Goal: Information Seeking & Learning: Learn about a topic

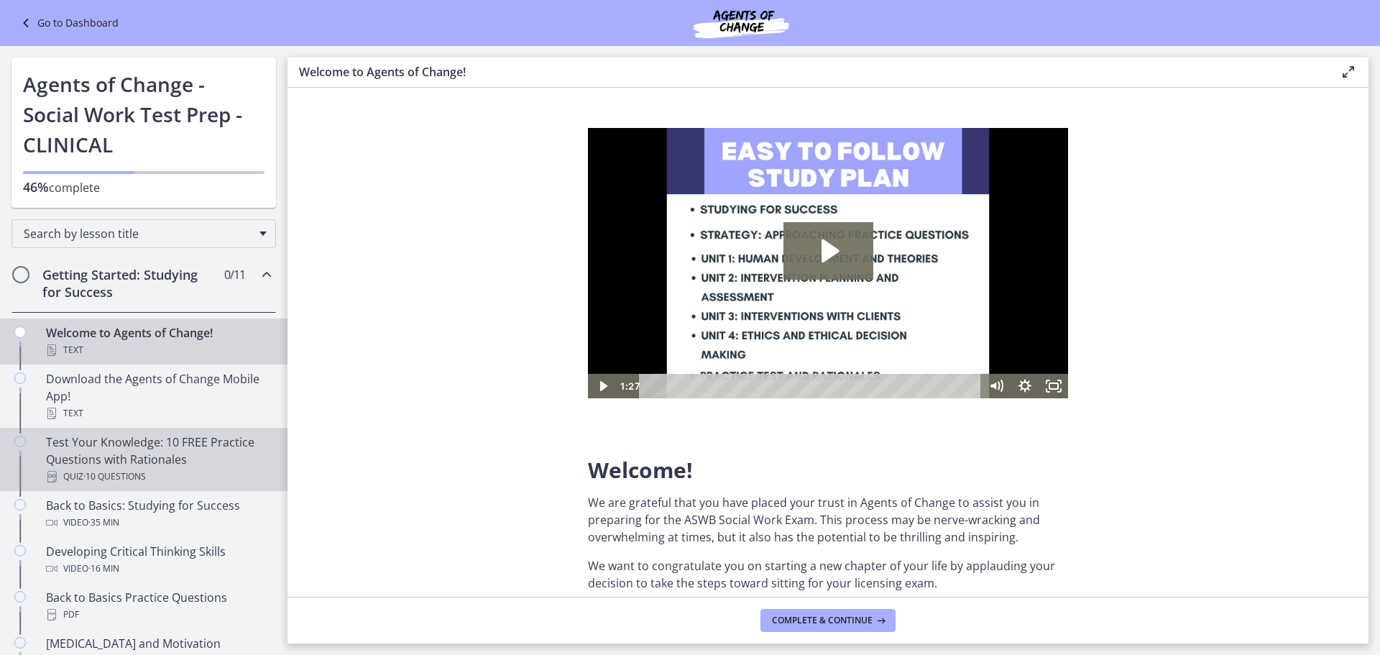
scroll to position [144, 0]
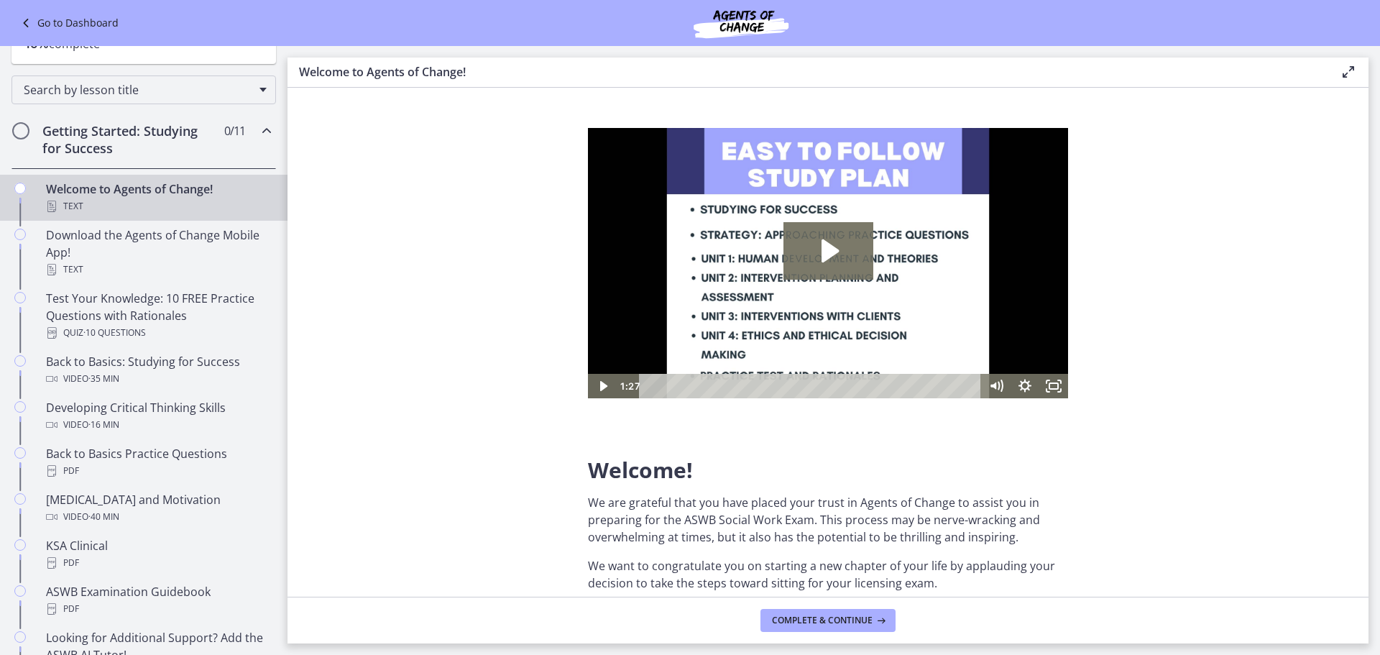
click at [134, 203] on div "Text" at bounding box center [158, 206] width 224 height 17
click at [817, 241] on icon "Play Video: c1o6hcmjueu5qasqsu00.mp4" at bounding box center [828, 251] width 90 height 58
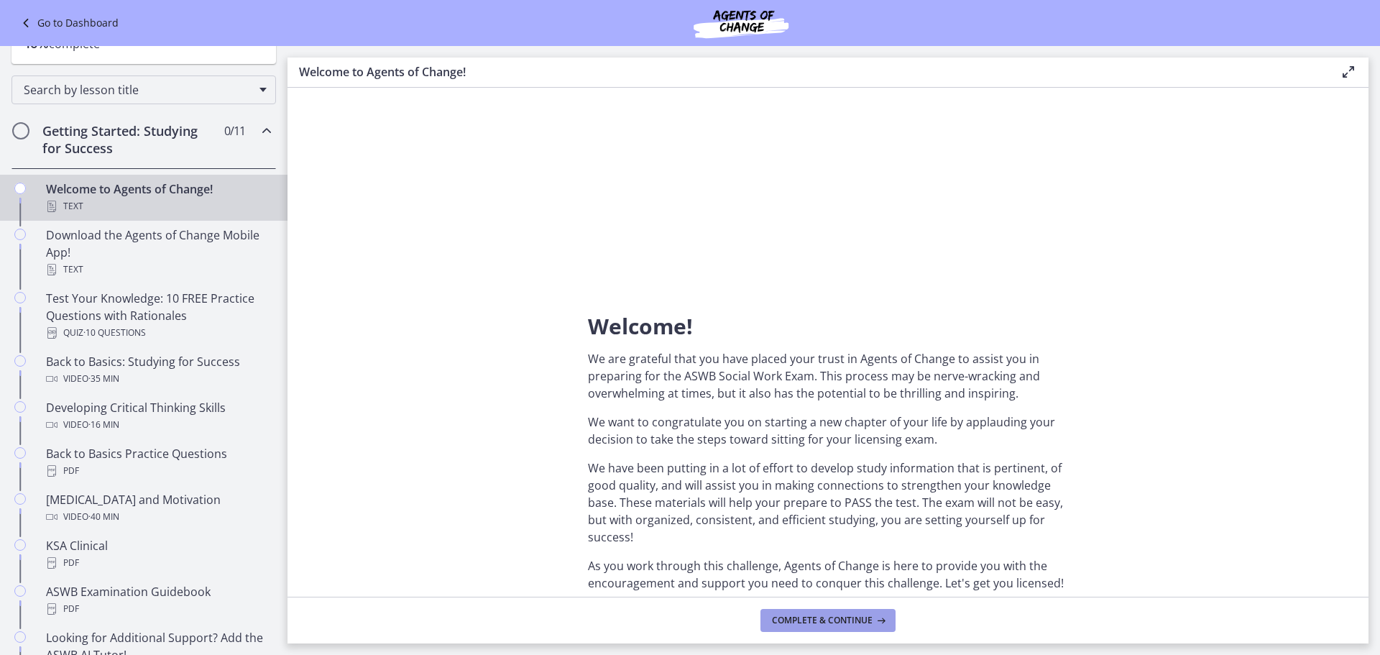
click at [852, 612] on button "Complete & continue" at bounding box center [827, 620] width 135 height 23
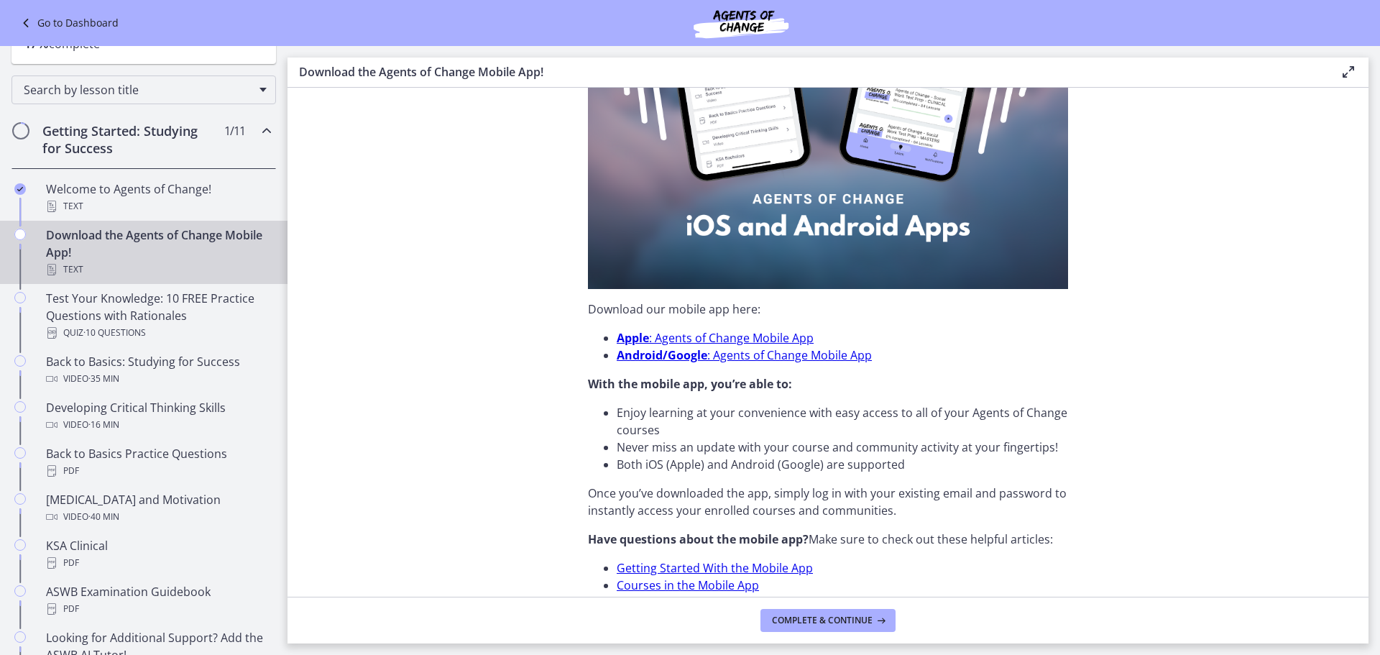
scroll to position [371, 0]
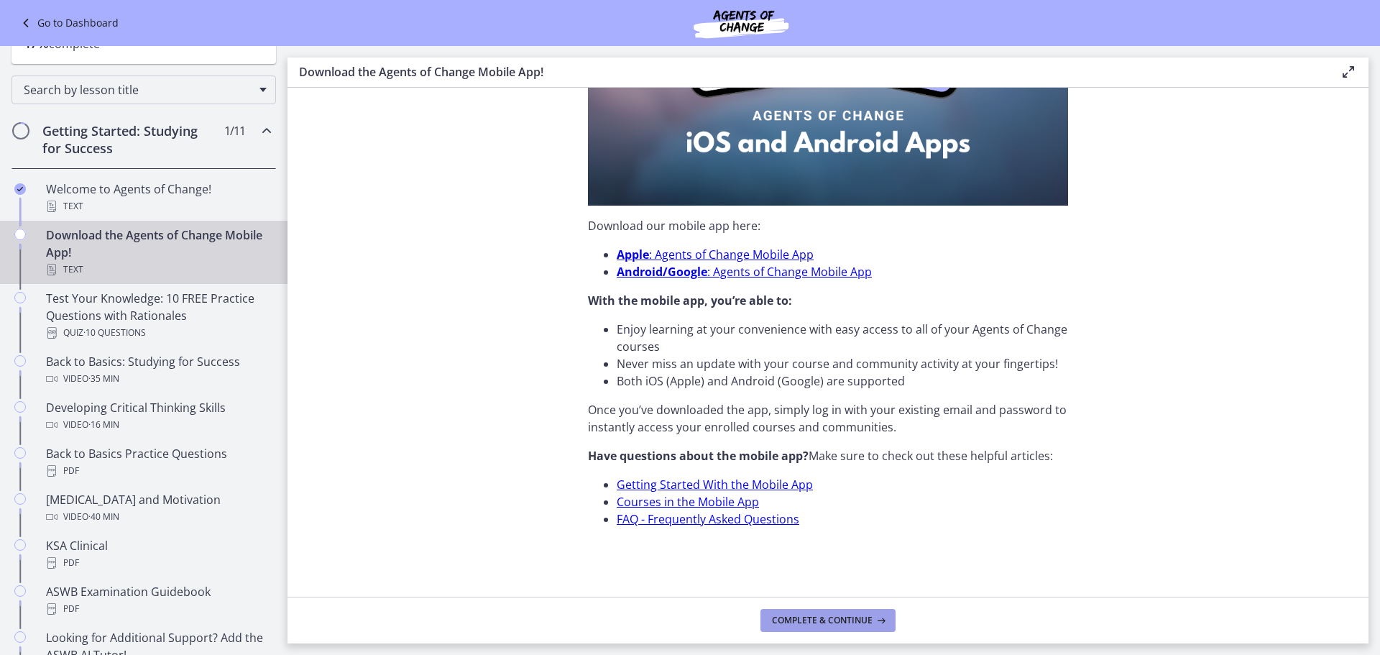
click at [834, 616] on span "Complete & continue" at bounding box center [822, 621] width 101 height 12
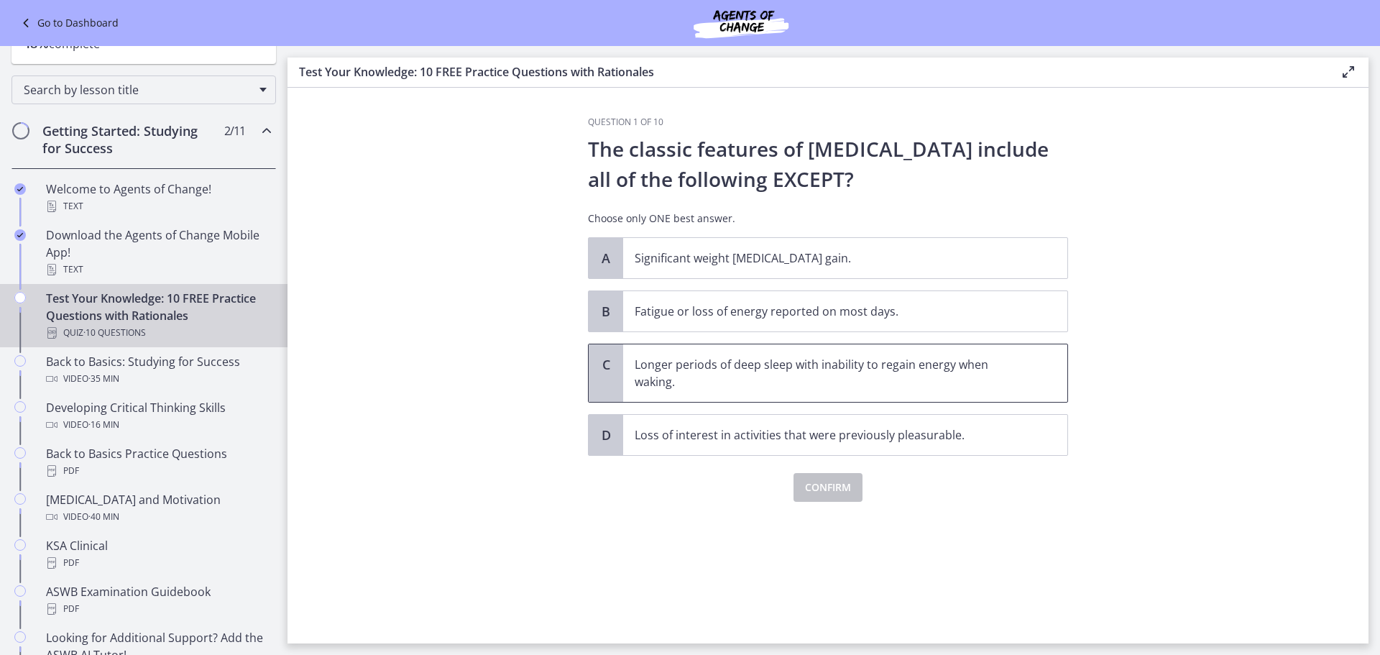
click at [804, 371] on p "Longer periods of deep sleep with inability to regain energy when waking." at bounding box center [831, 373] width 392 height 35
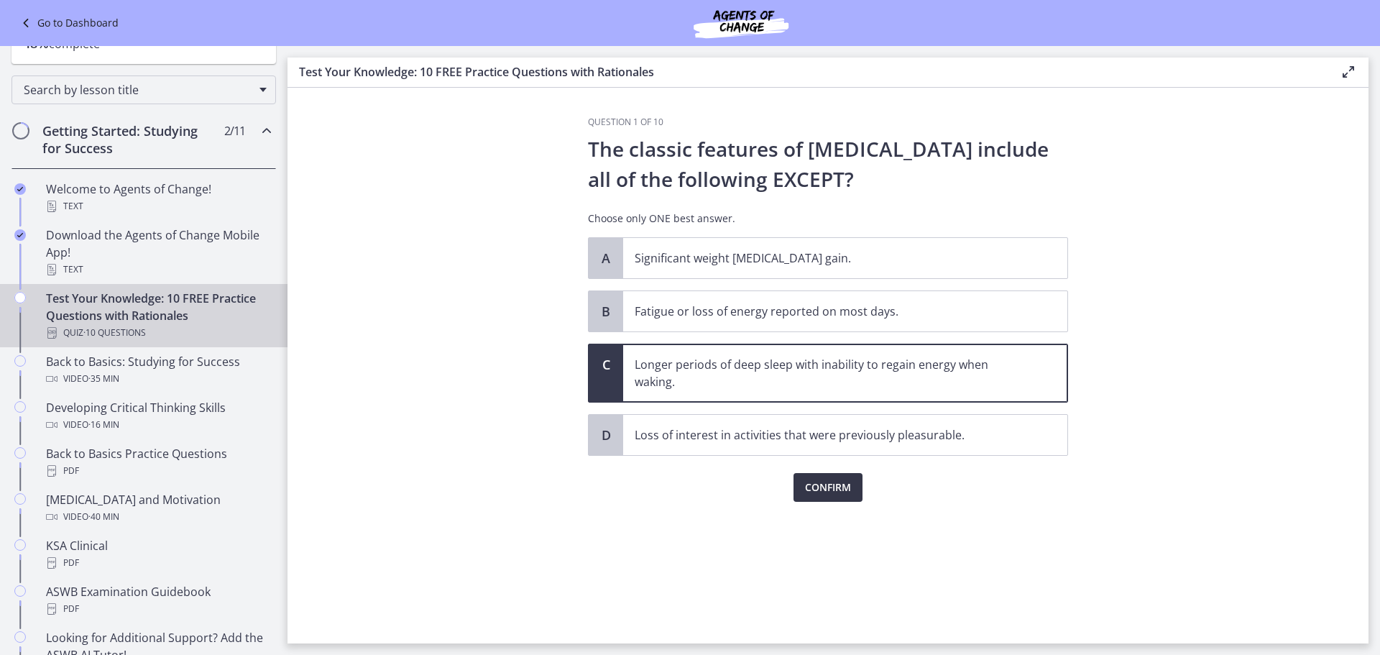
click at [825, 489] on span "Confirm" at bounding box center [828, 487] width 46 height 17
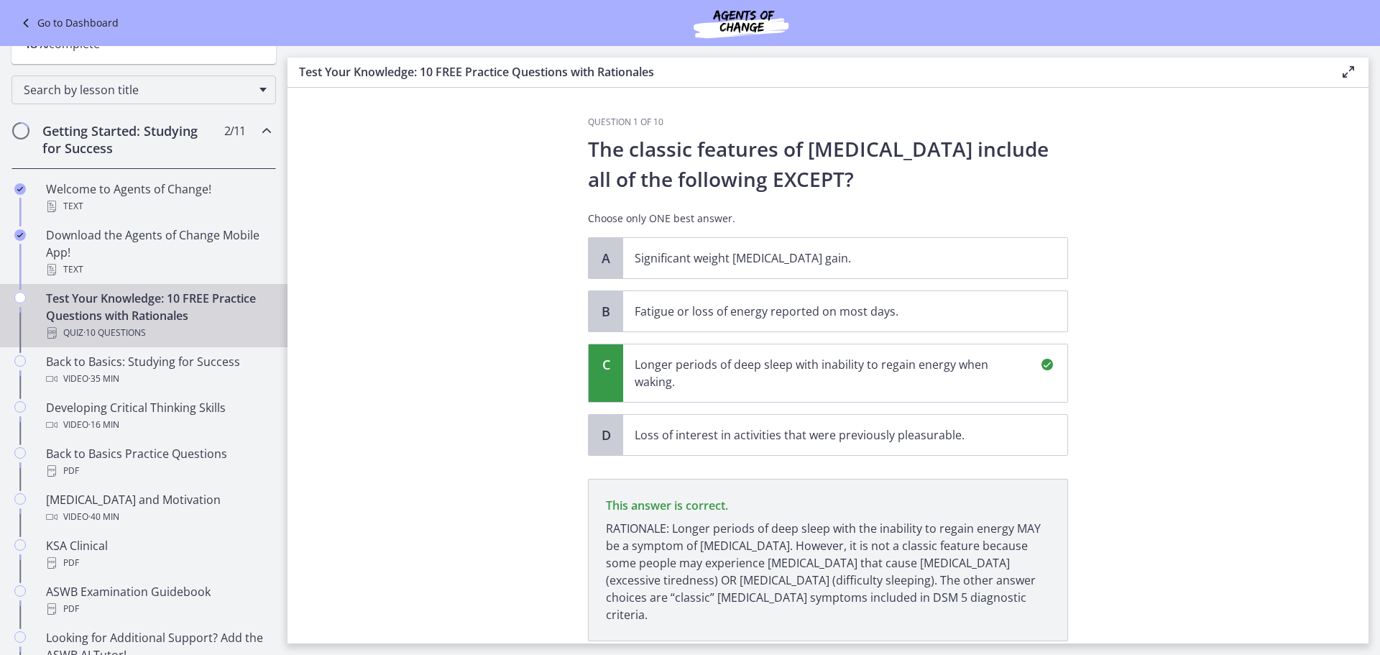
scroll to position [84, 0]
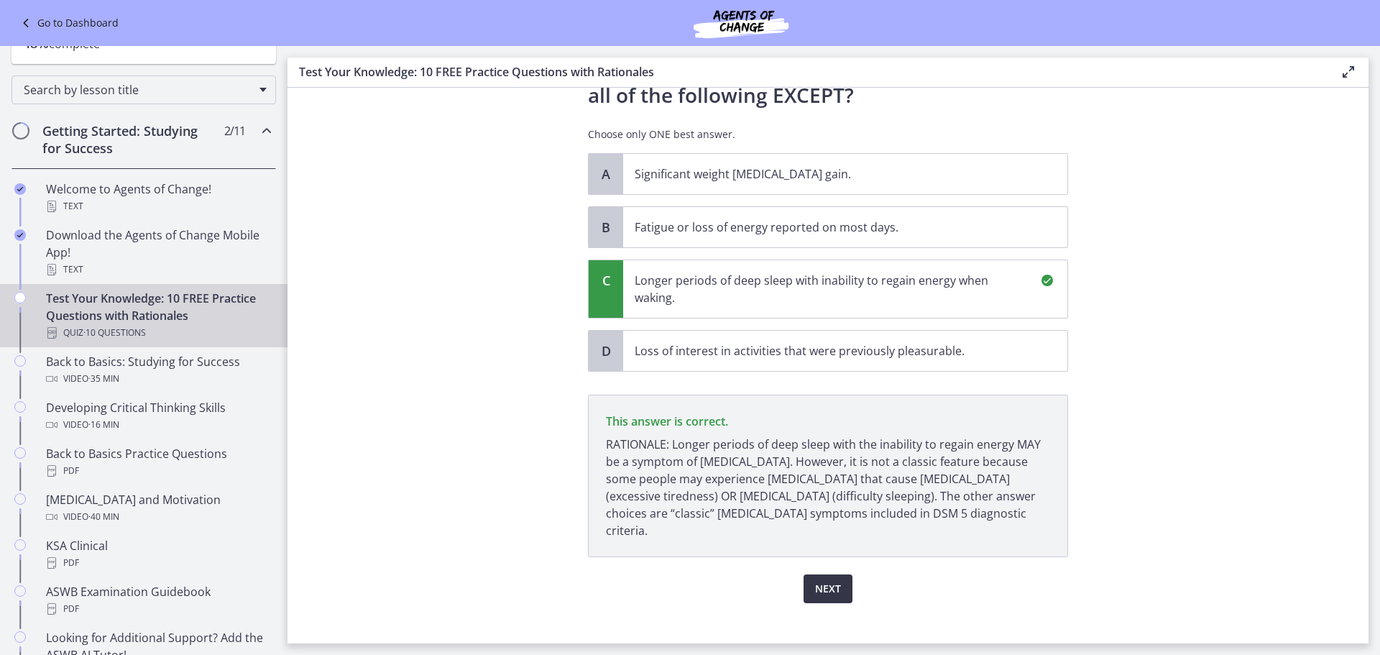
click at [817, 580] on span "Next" at bounding box center [828, 588] width 26 height 17
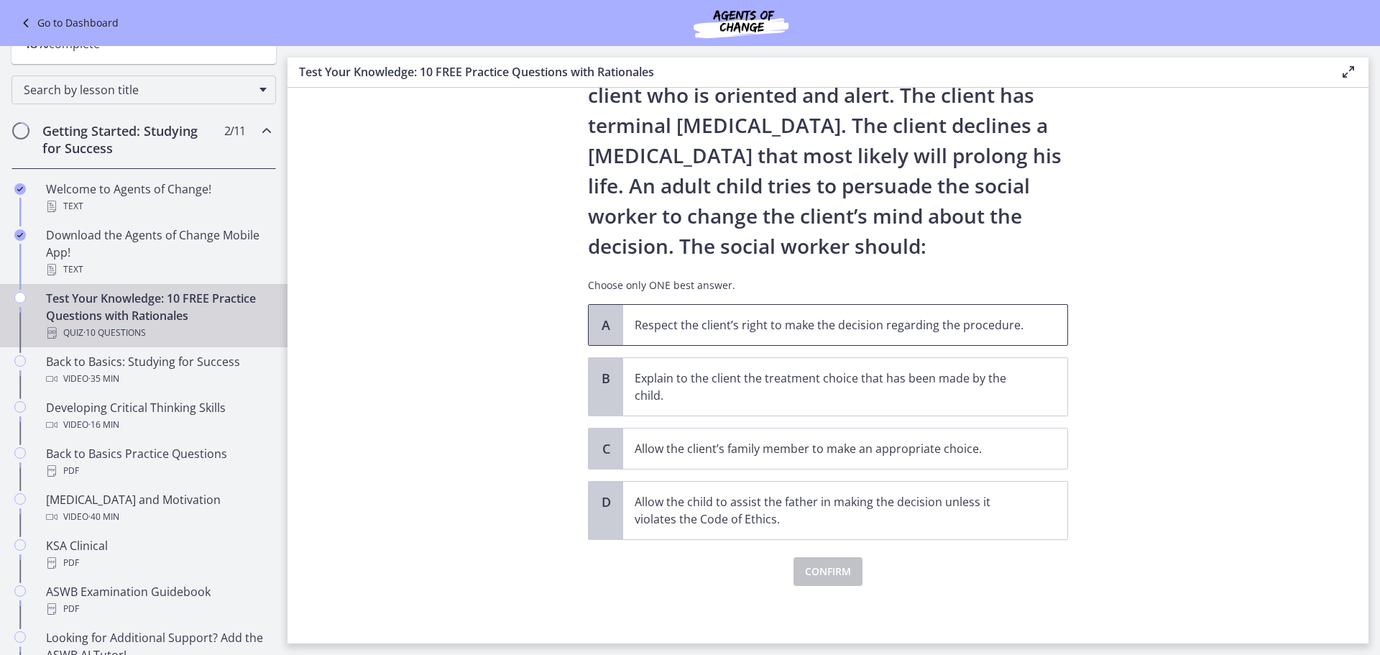
click at [828, 323] on p "Respect the client’s right to make the decision regarding the procedure." at bounding box center [831, 324] width 392 height 17
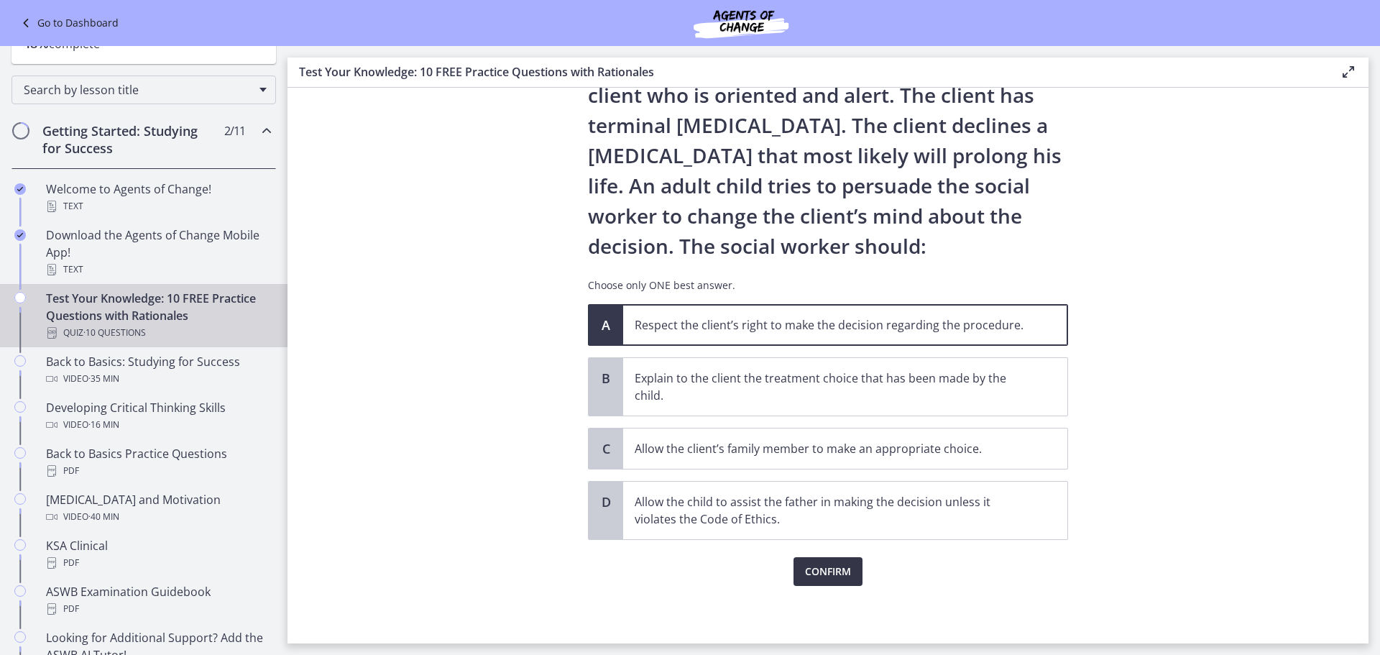
click at [840, 574] on span "Confirm" at bounding box center [828, 571] width 46 height 17
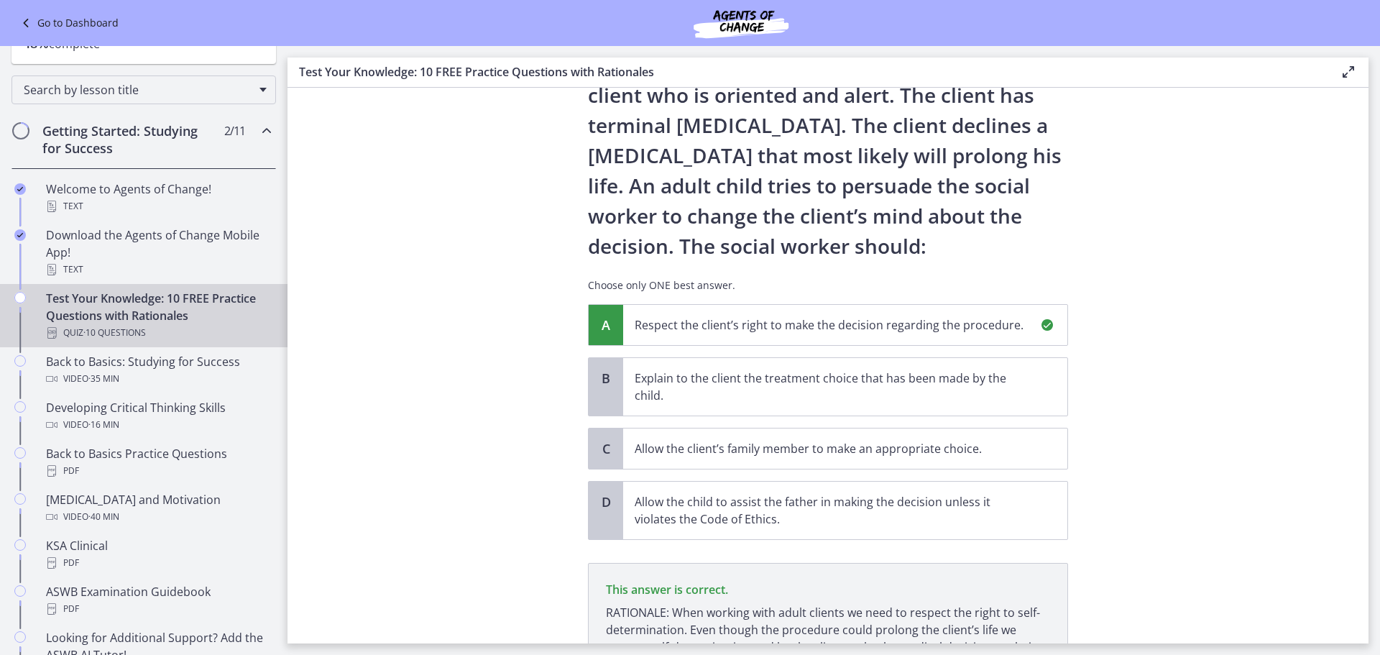
scroll to position [235, 0]
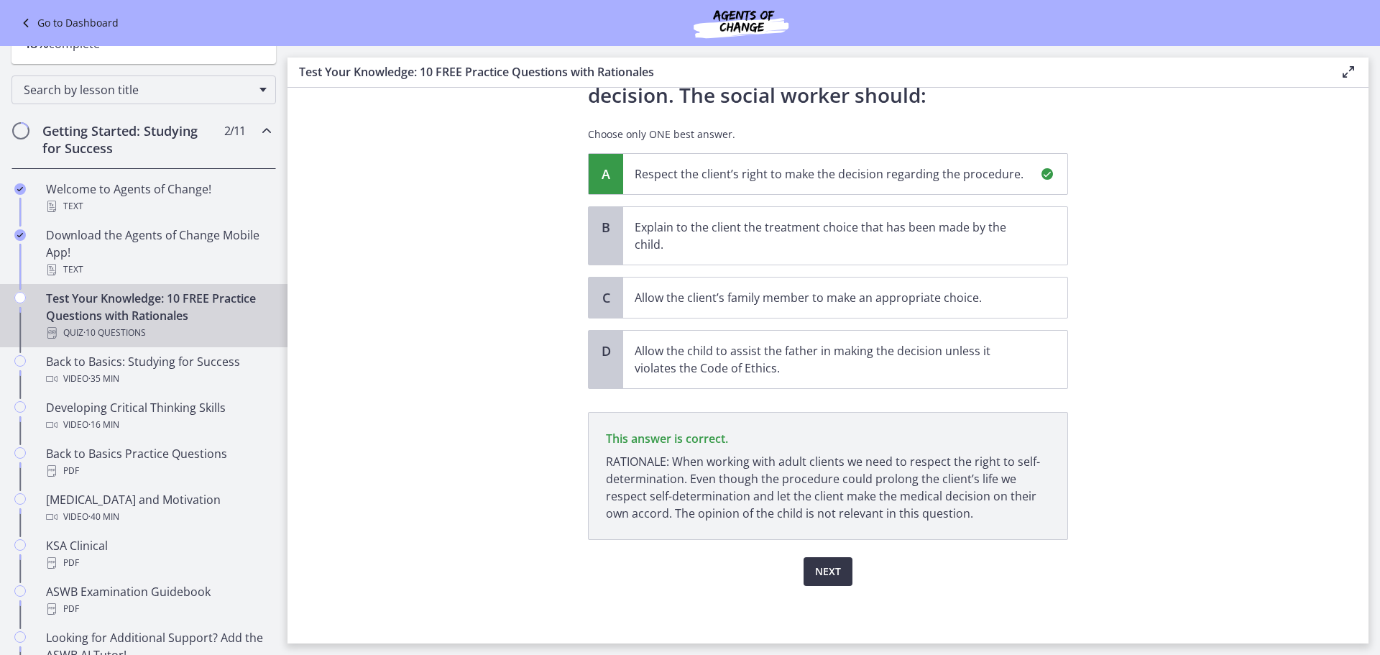
click at [834, 567] on span "Next" at bounding box center [828, 571] width 26 height 17
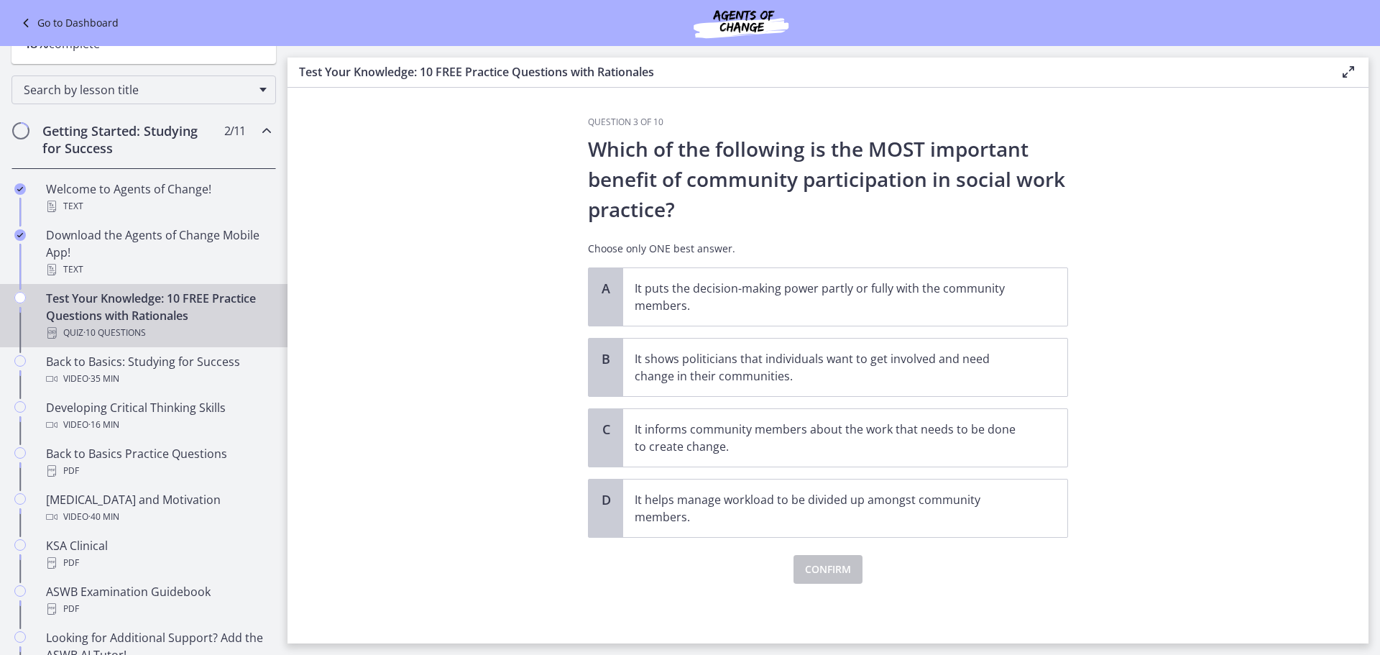
scroll to position [0, 0]
click at [930, 291] on p "It puts the decision-making power partly or fully with the community members." at bounding box center [831, 297] width 392 height 35
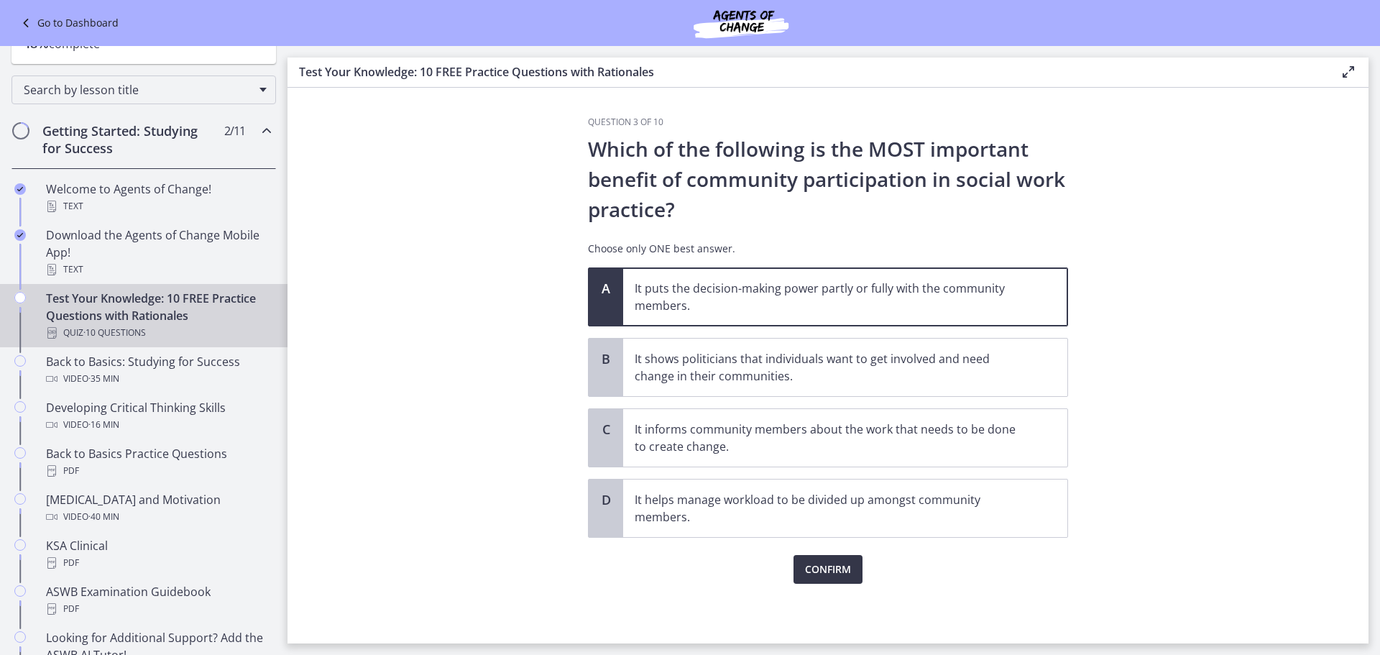
click at [834, 573] on span "Confirm" at bounding box center [828, 569] width 46 height 17
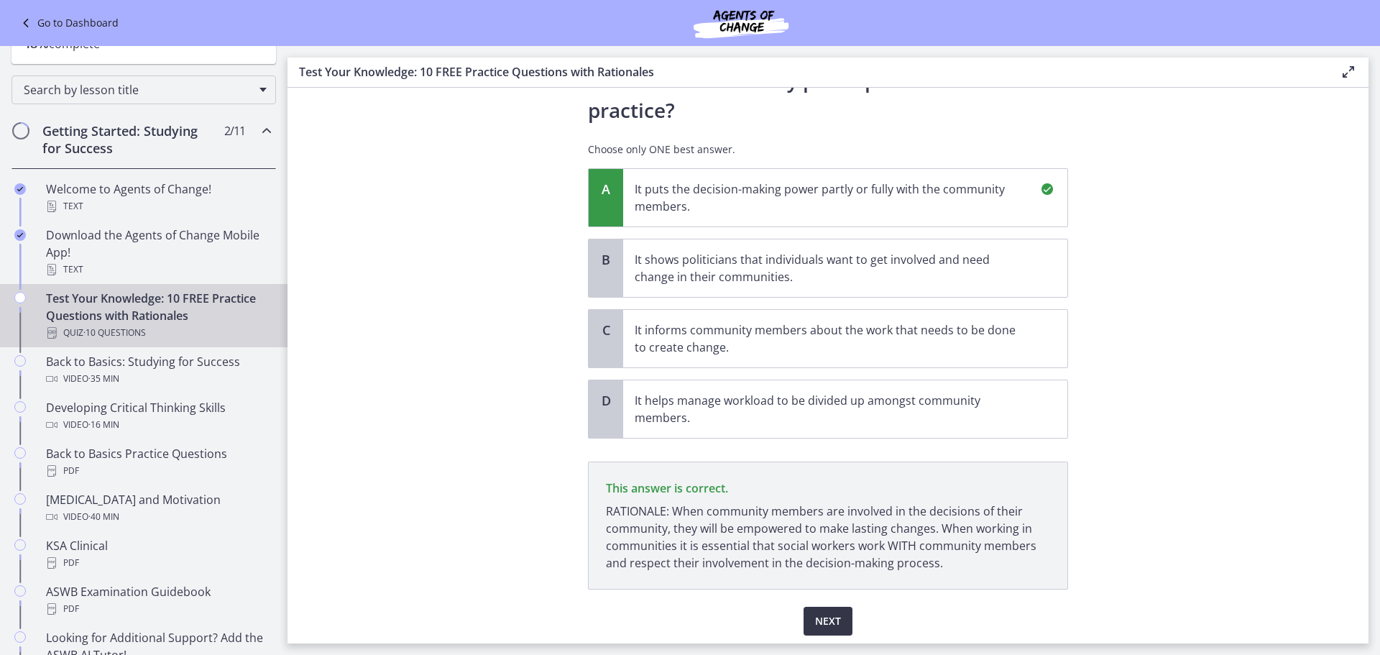
scroll to position [149, 0]
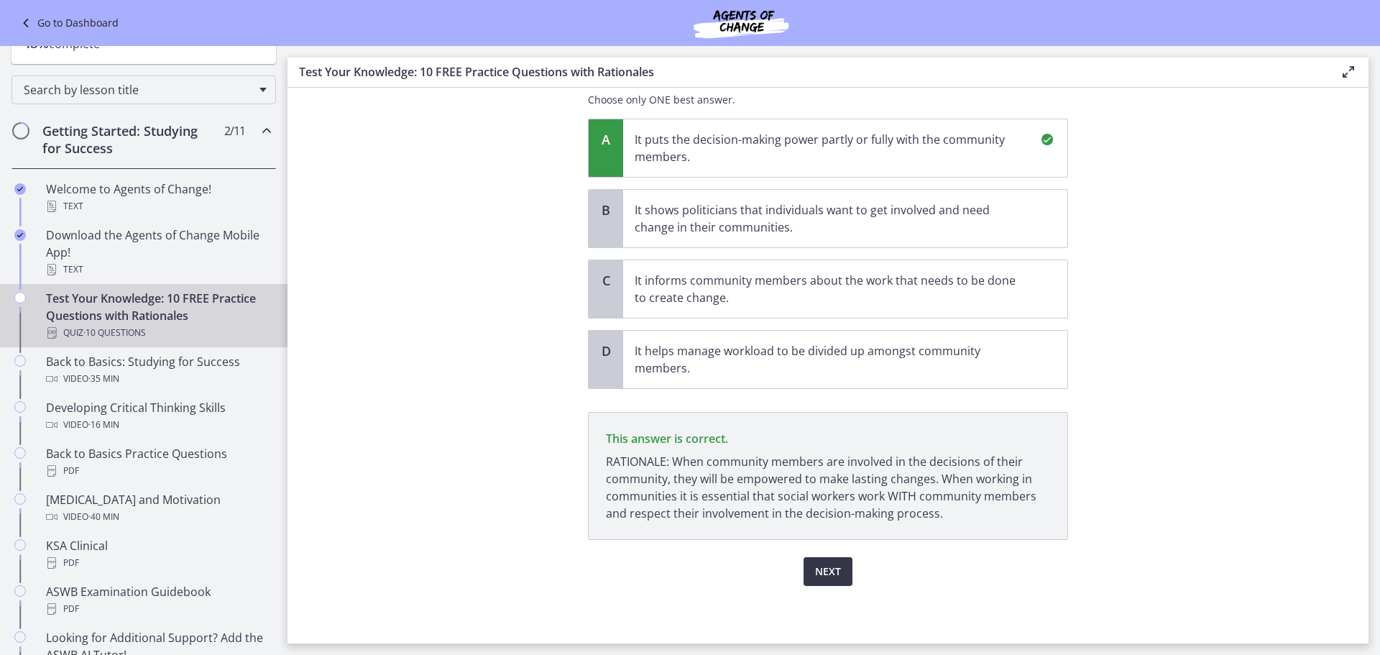
click at [839, 570] on button "Next" at bounding box center [828, 571] width 49 height 29
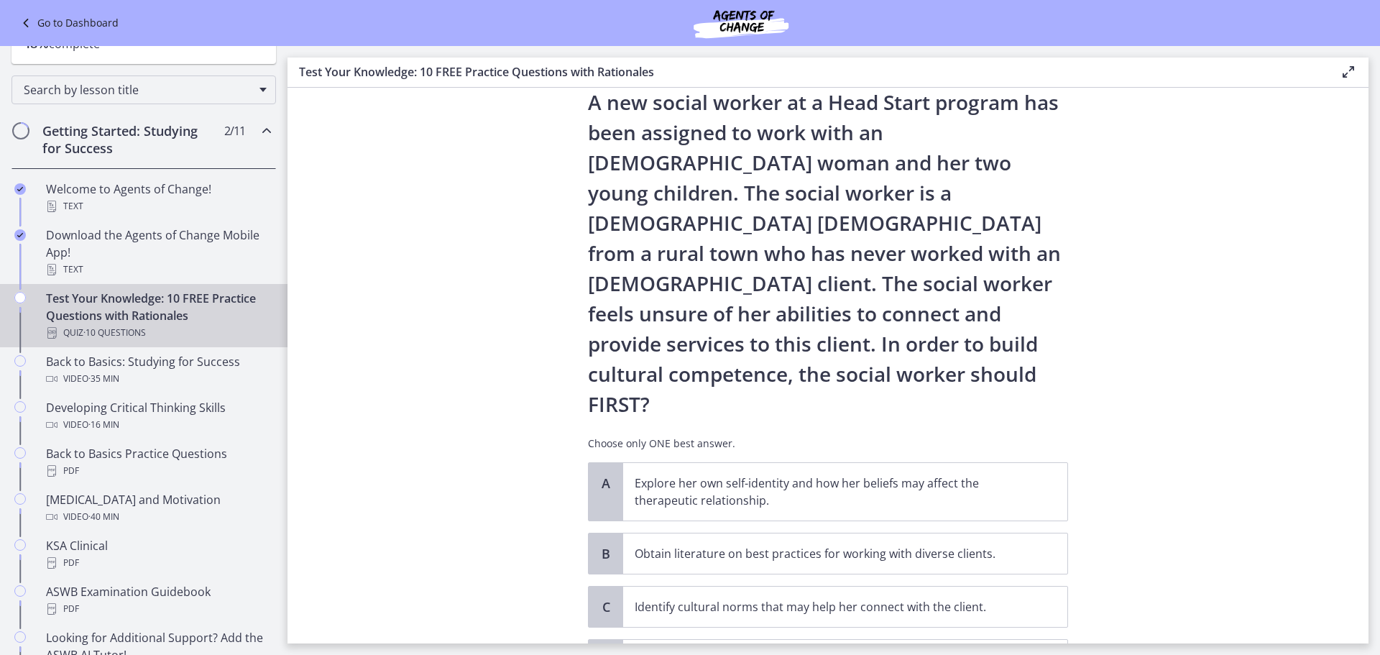
scroll to position [72, 0]
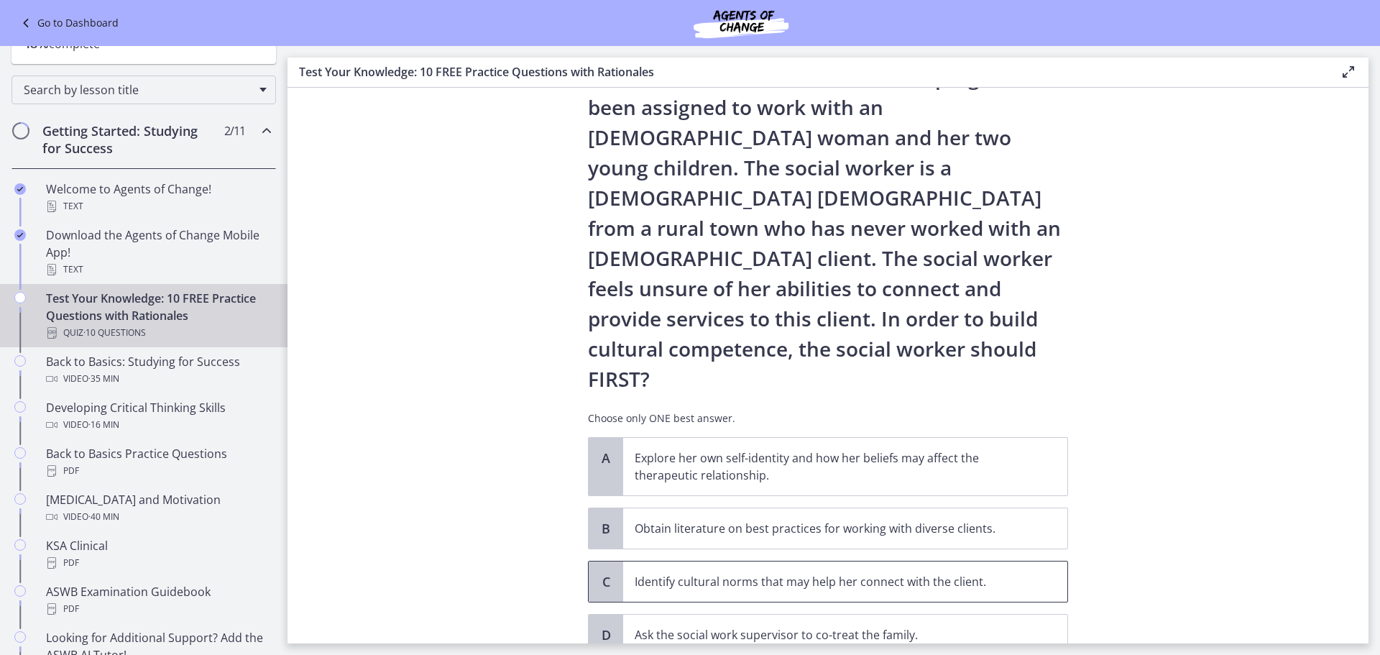
click at [799, 573] on p "Identify cultural norms that may help her connect with the client." at bounding box center [831, 581] width 392 height 17
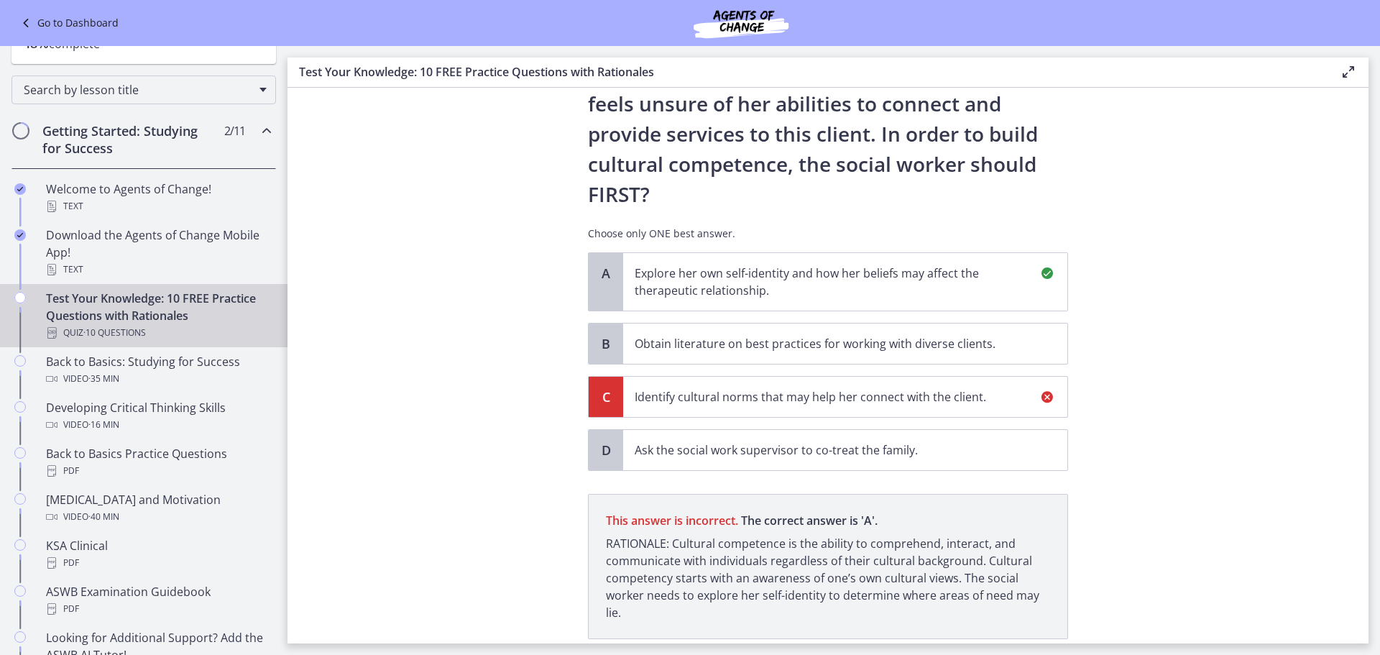
scroll to position [295, 0]
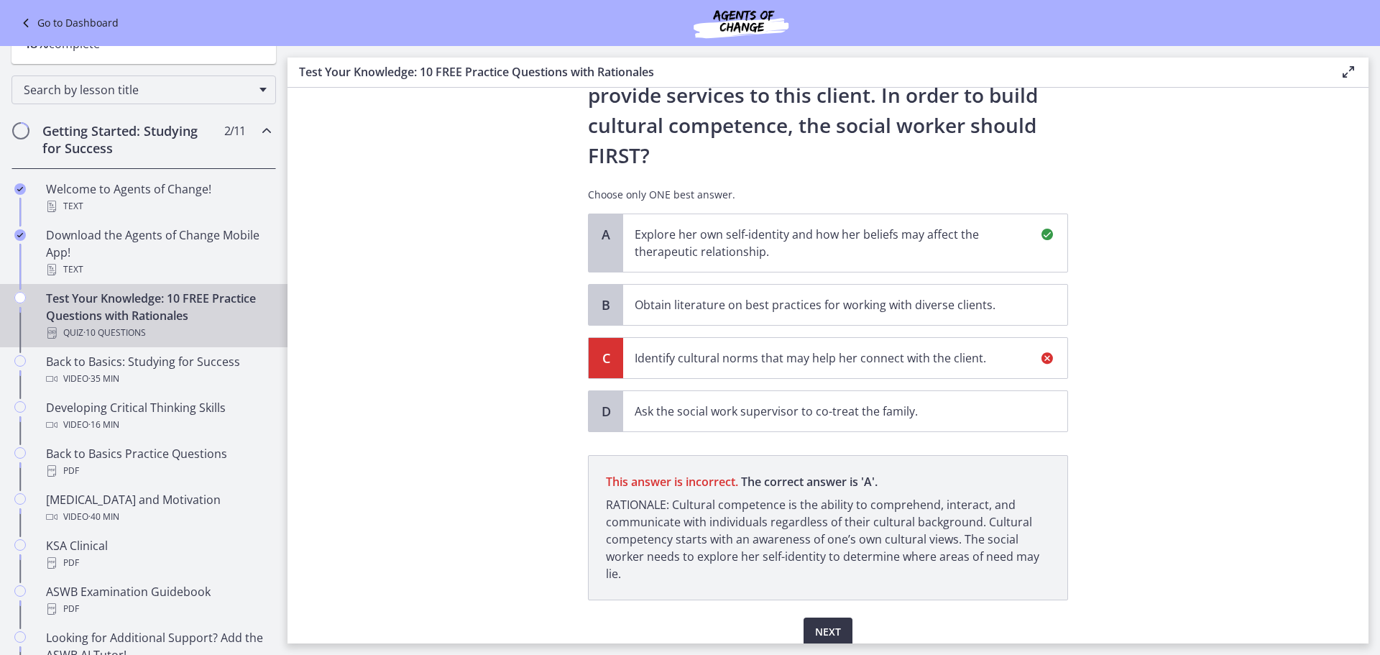
click at [821, 623] on span "Next" at bounding box center [828, 631] width 26 height 17
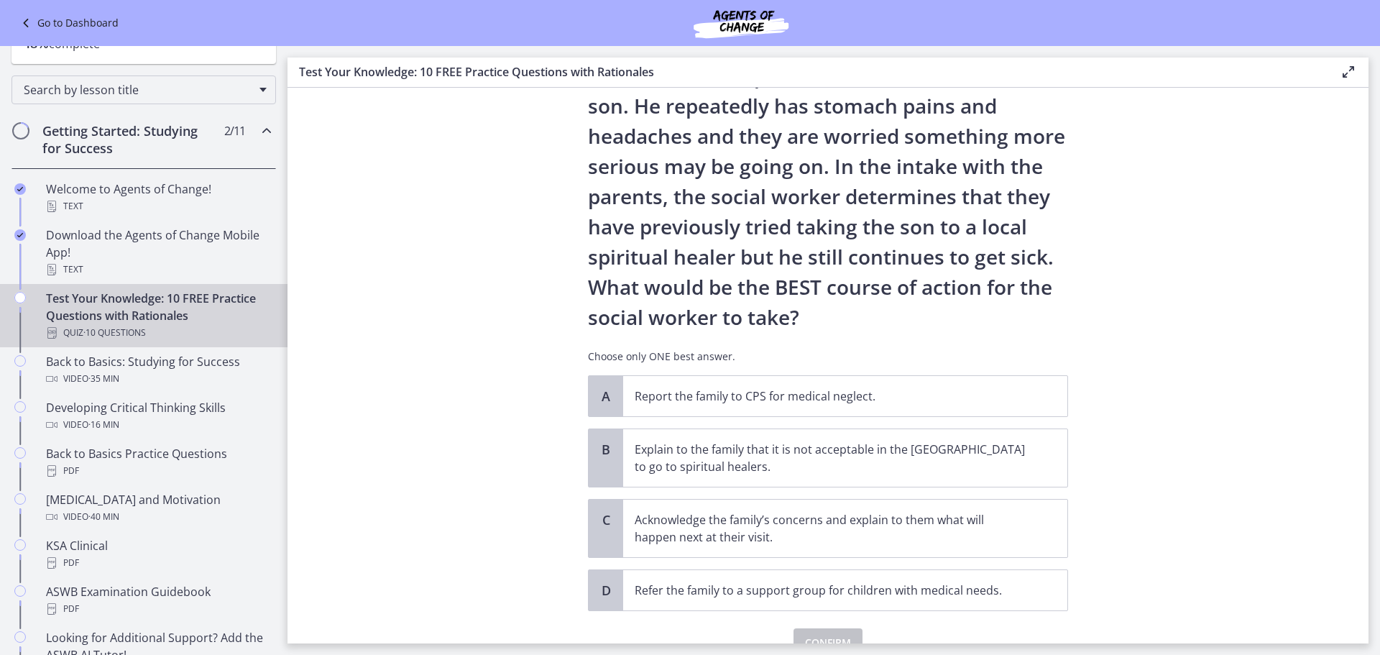
scroll to position [144, 0]
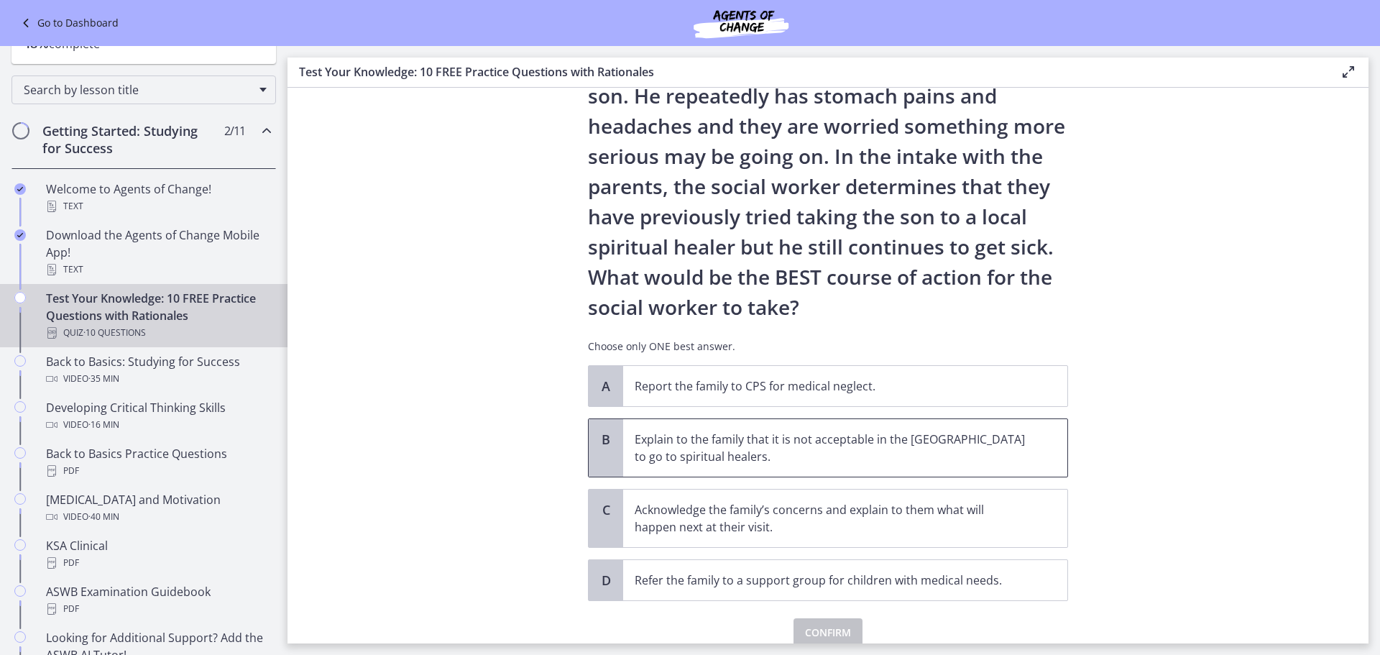
click at [894, 447] on p "Explain to the family that it is not acceptable in the [GEOGRAPHIC_DATA] to go …" at bounding box center [831, 448] width 392 height 35
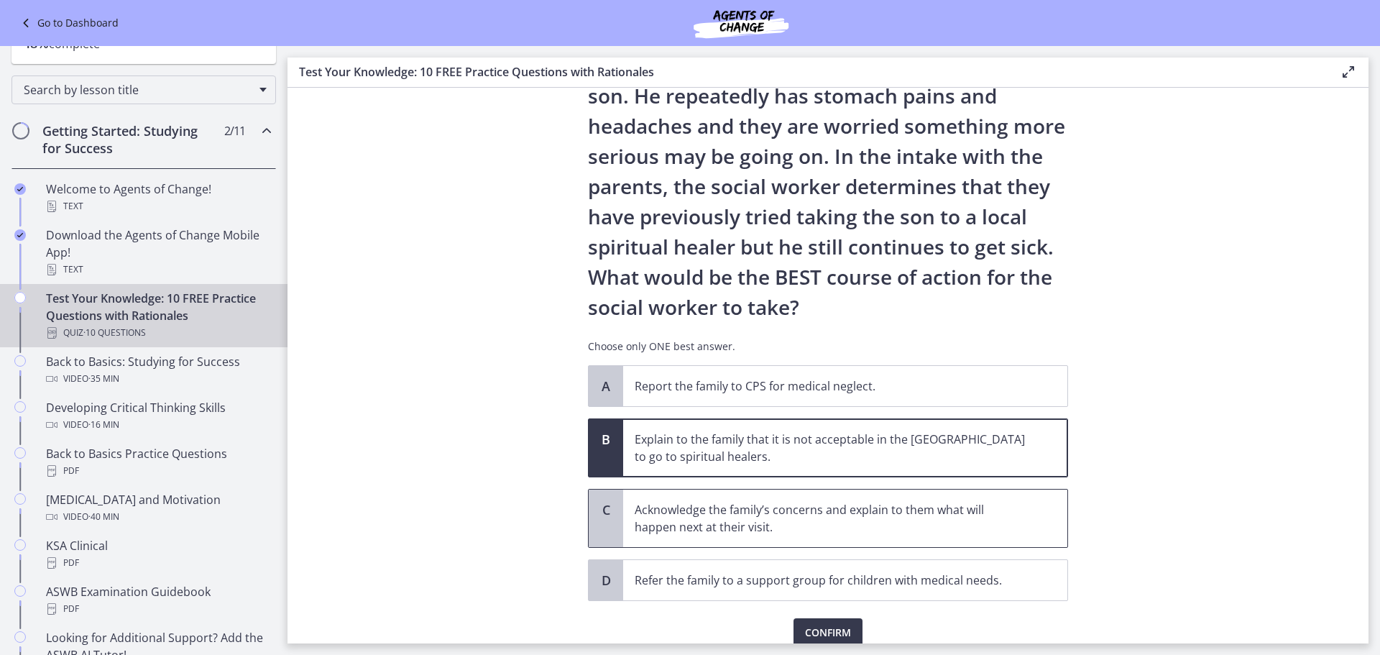
click at [888, 513] on p "Acknowledge the family’s concerns and explain to them what will happen next at …" at bounding box center [831, 518] width 392 height 35
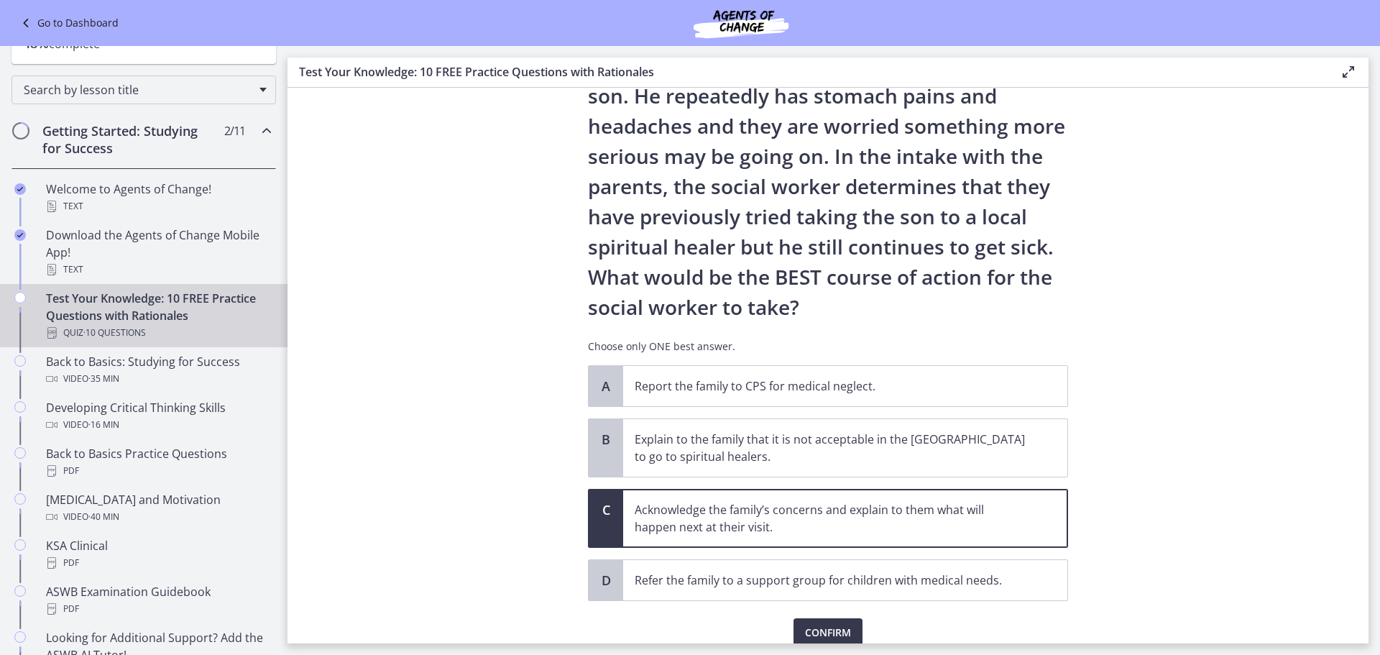
scroll to position [205, 0]
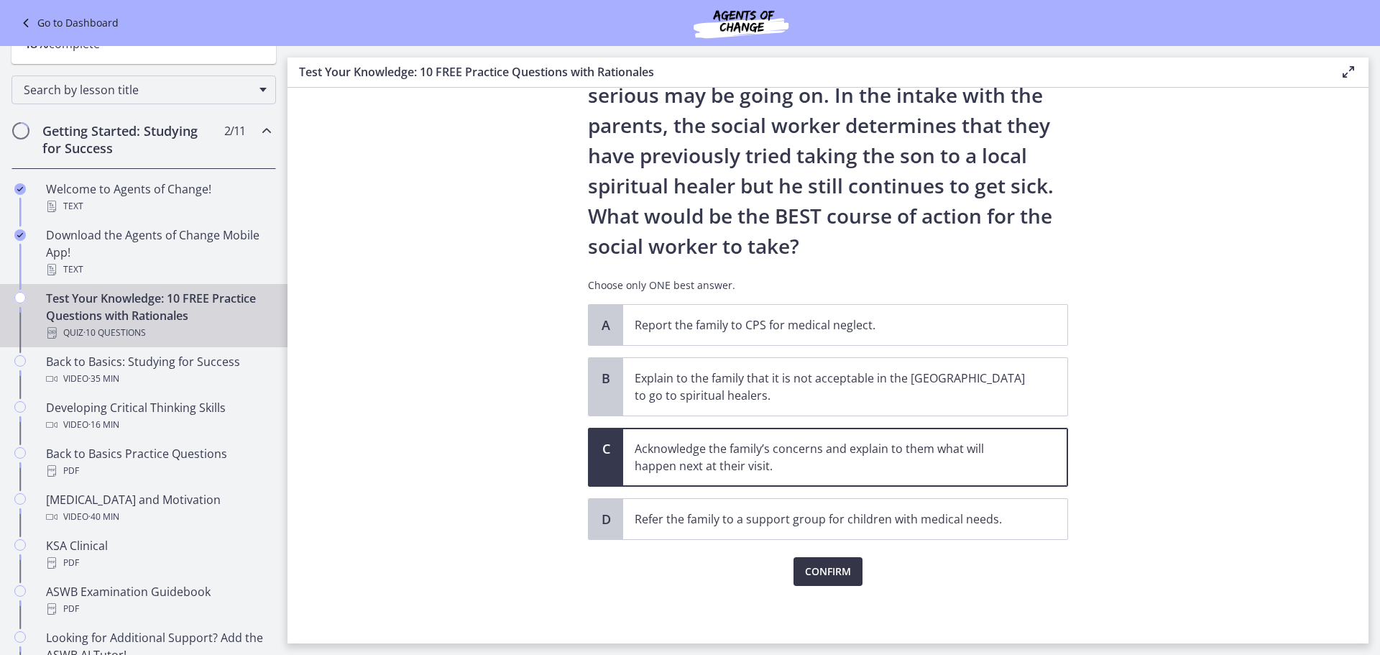
click at [846, 569] on button "Confirm" at bounding box center [828, 571] width 69 height 29
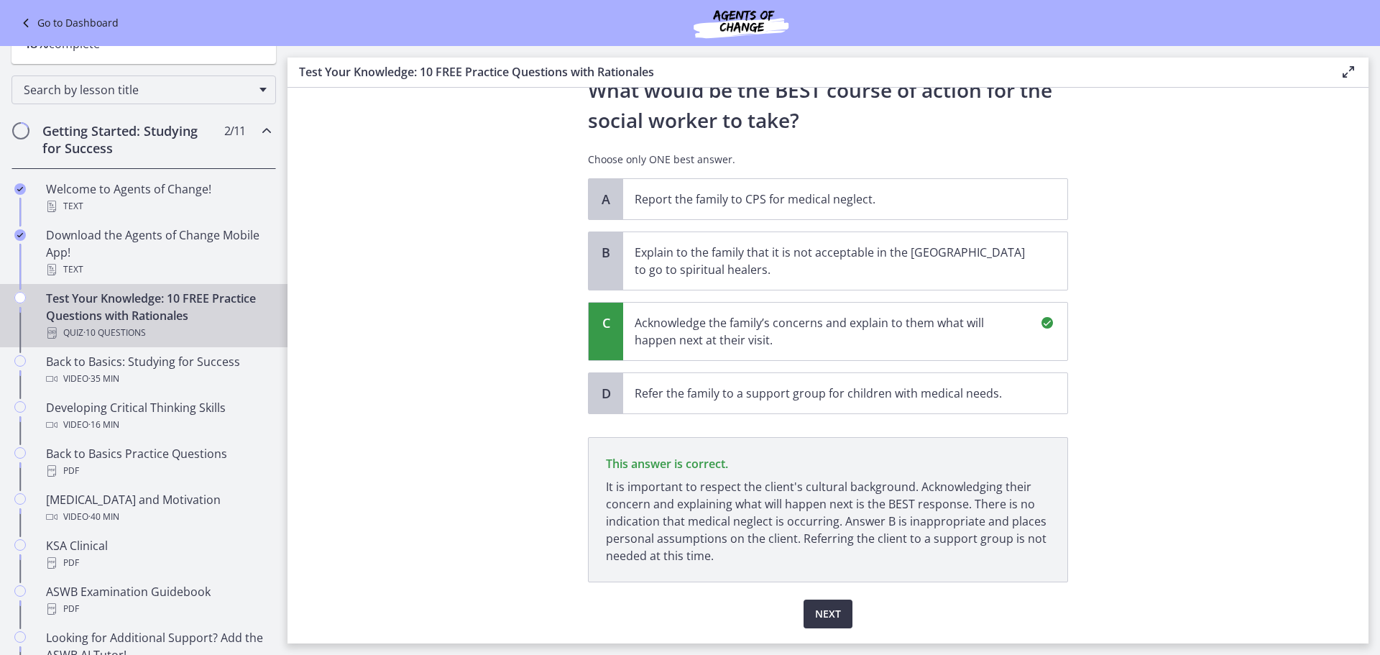
scroll to position [373, 0]
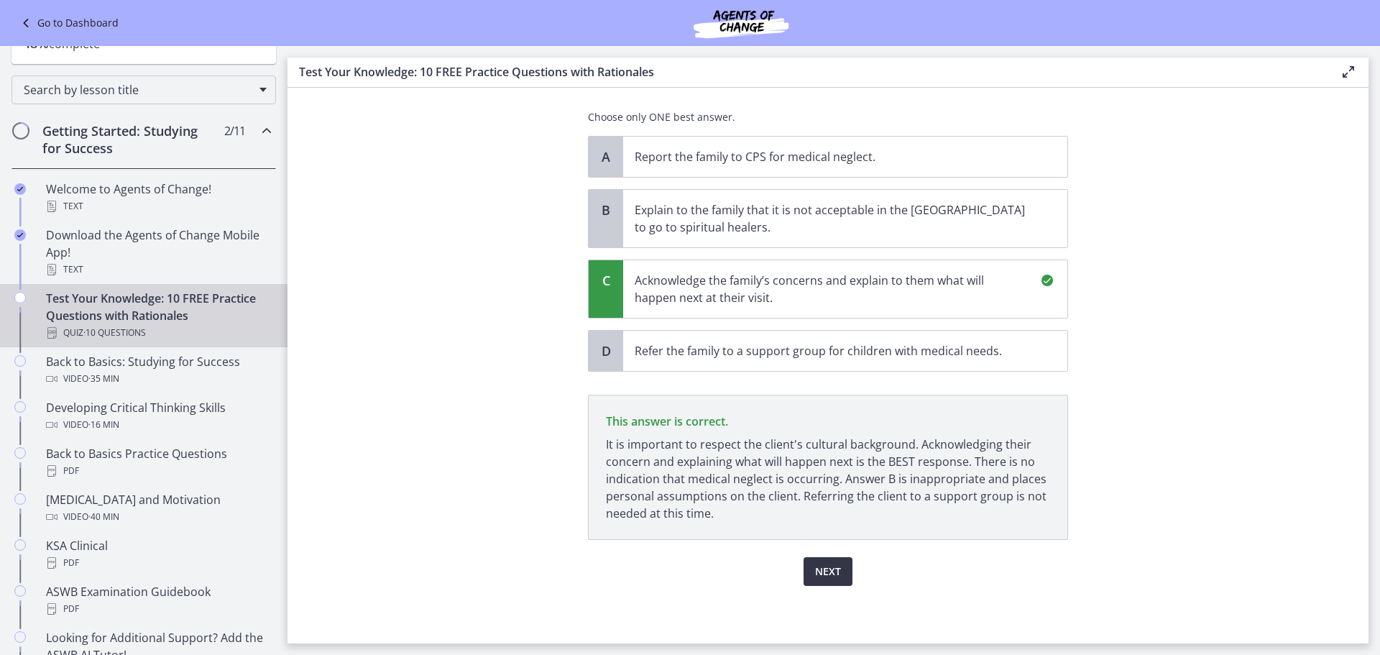
click at [829, 569] on span "Next" at bounding box center [828, 571] width 26 height 17
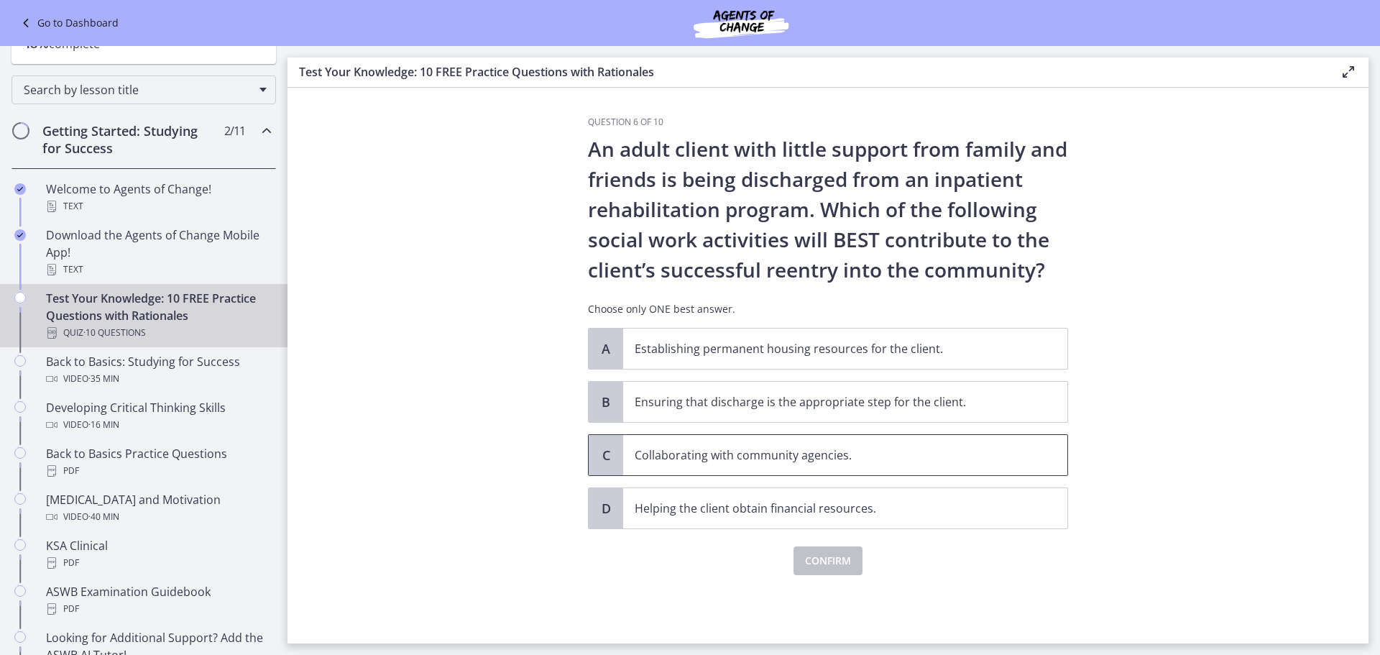
click at [1033, 456] on span "Collaborating with community agencies." at bounding box center [845, 455] width 444 height 40
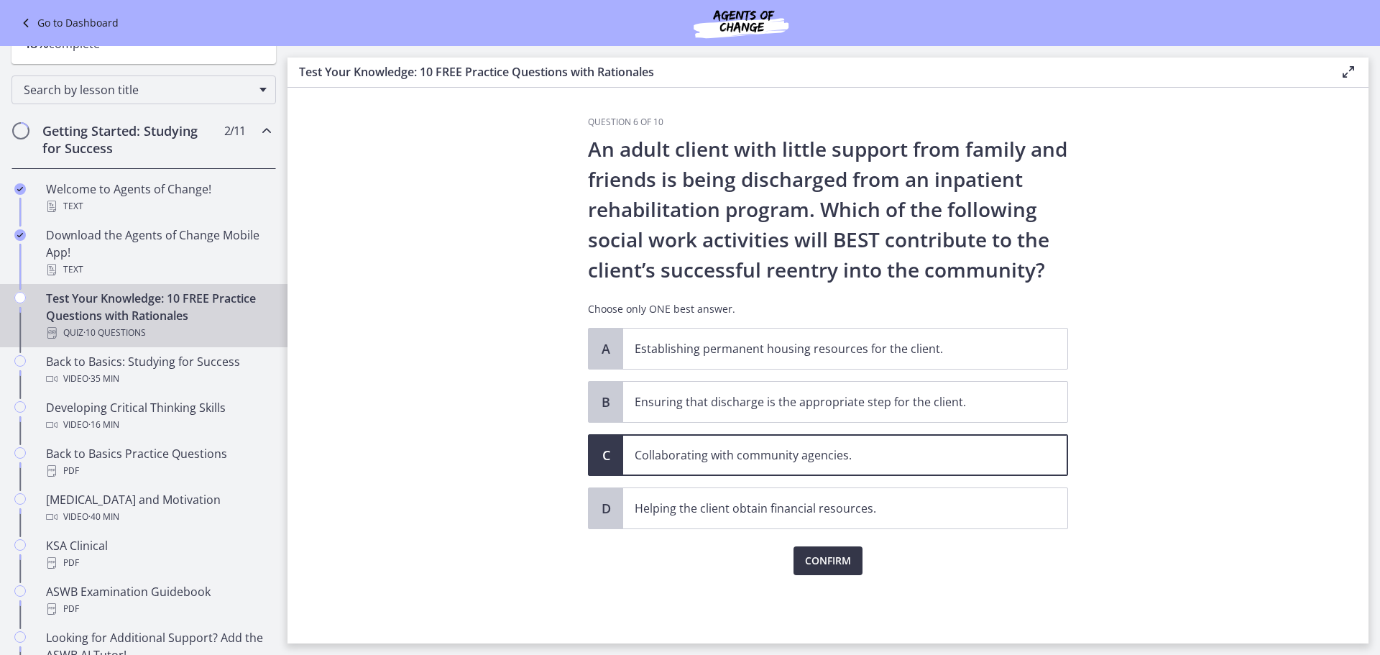
click at [837, 553] on span "Confirm" at bounding box center [828, 560] width 46 height 17
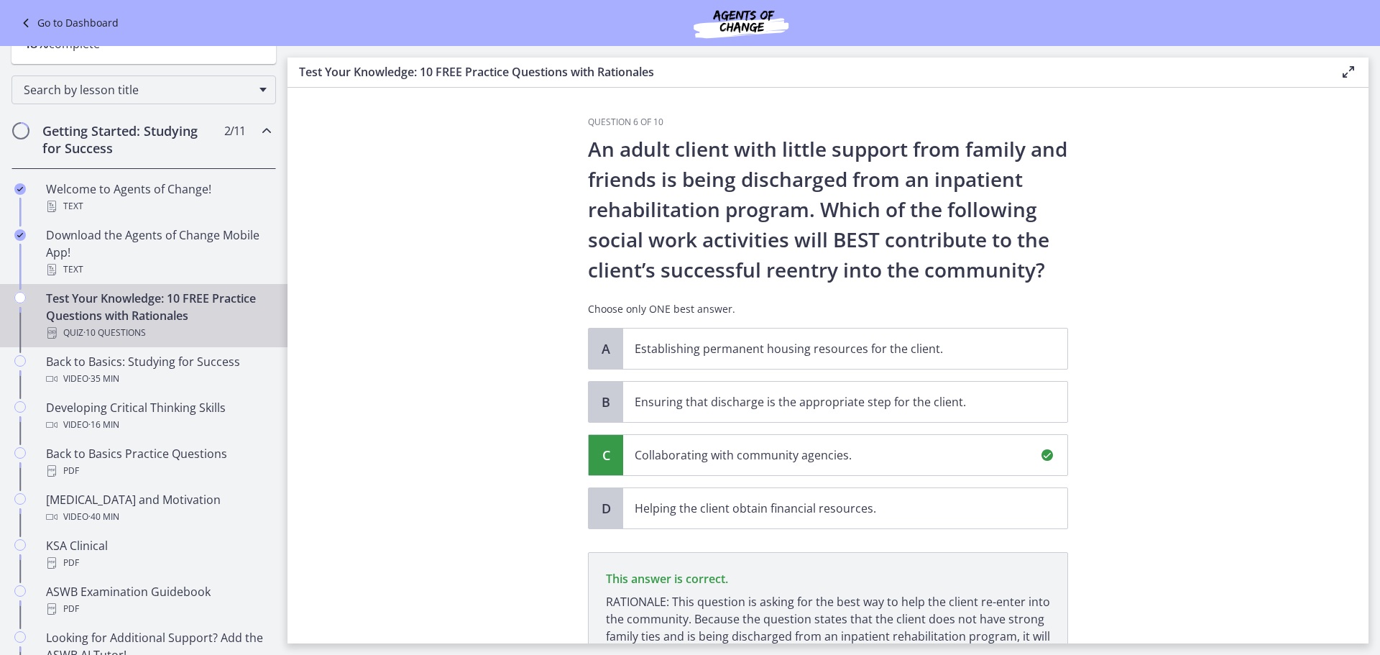
scroll to position [157, 0]
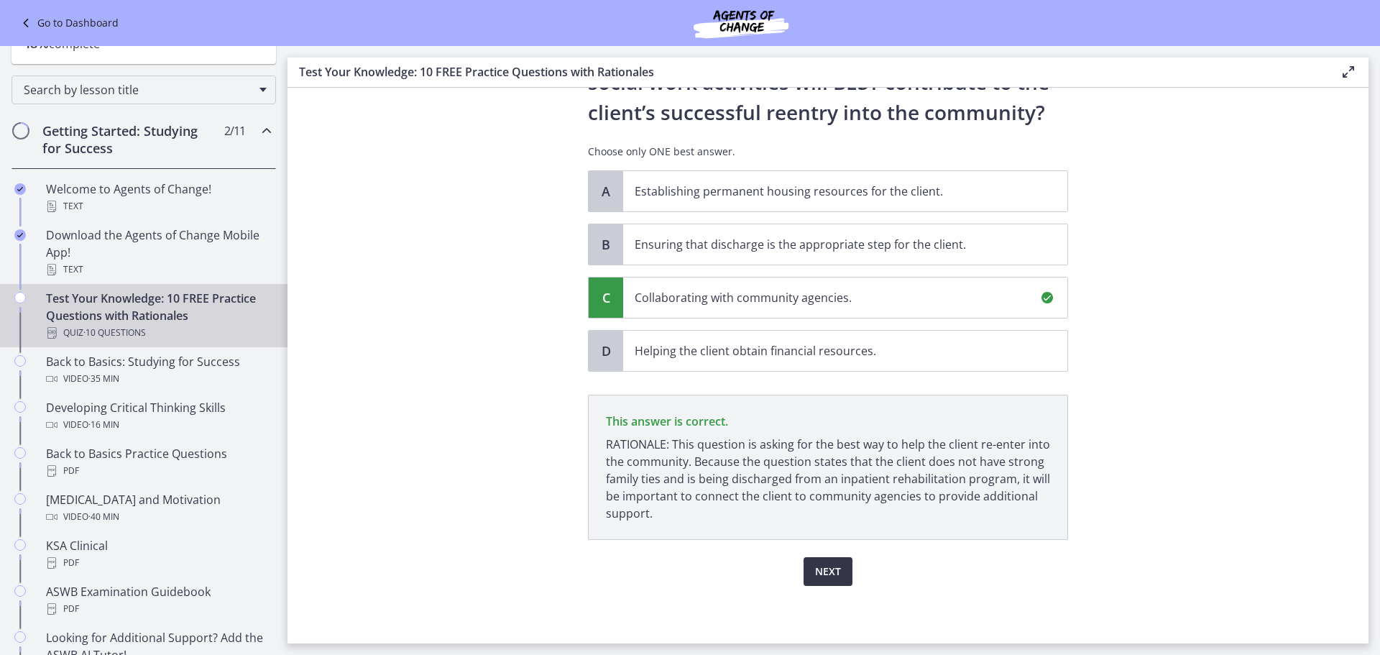
click at [819, 572] on span "Next" at bounding box center [828, 571] width 26 height 17
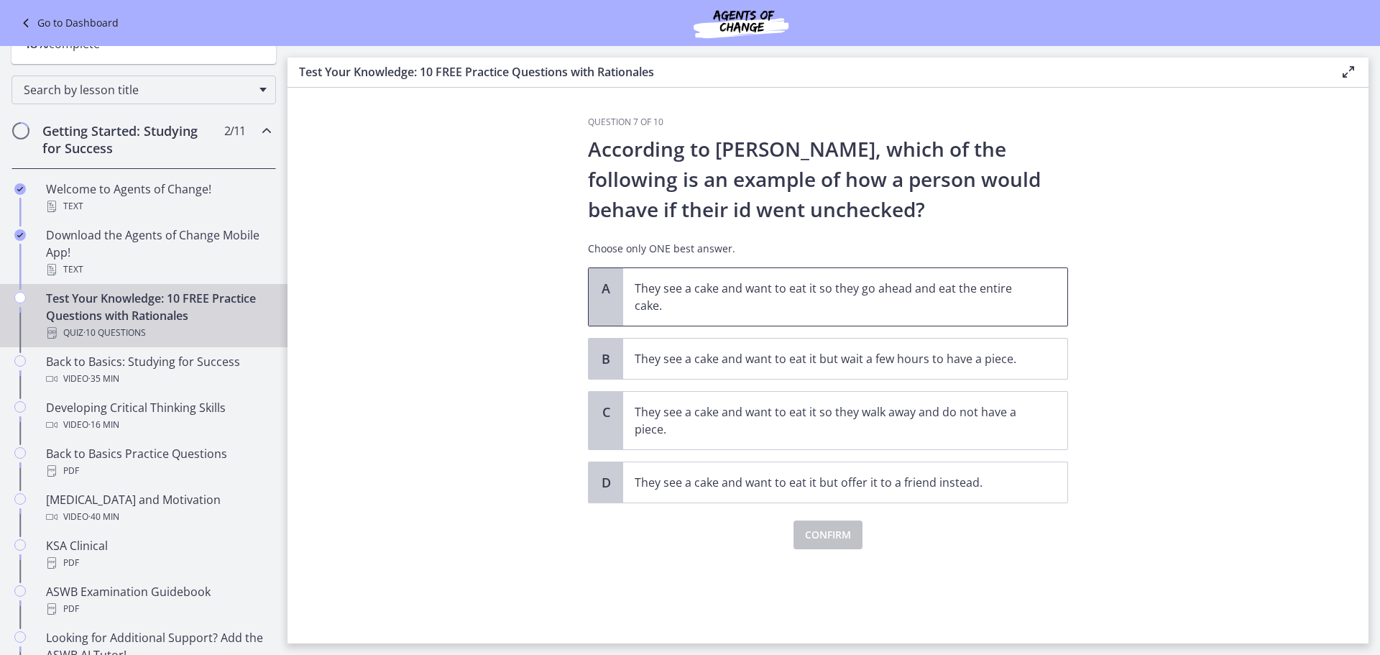
click at [944, 299] on p "They see a cake and want to eat it so they go ahead and eat the entire cake." at bounding box center [831, 297] width 392 height 35
click at [855, 531] on button "Confirm" at bounding box center [828, 534] width 69 height 29
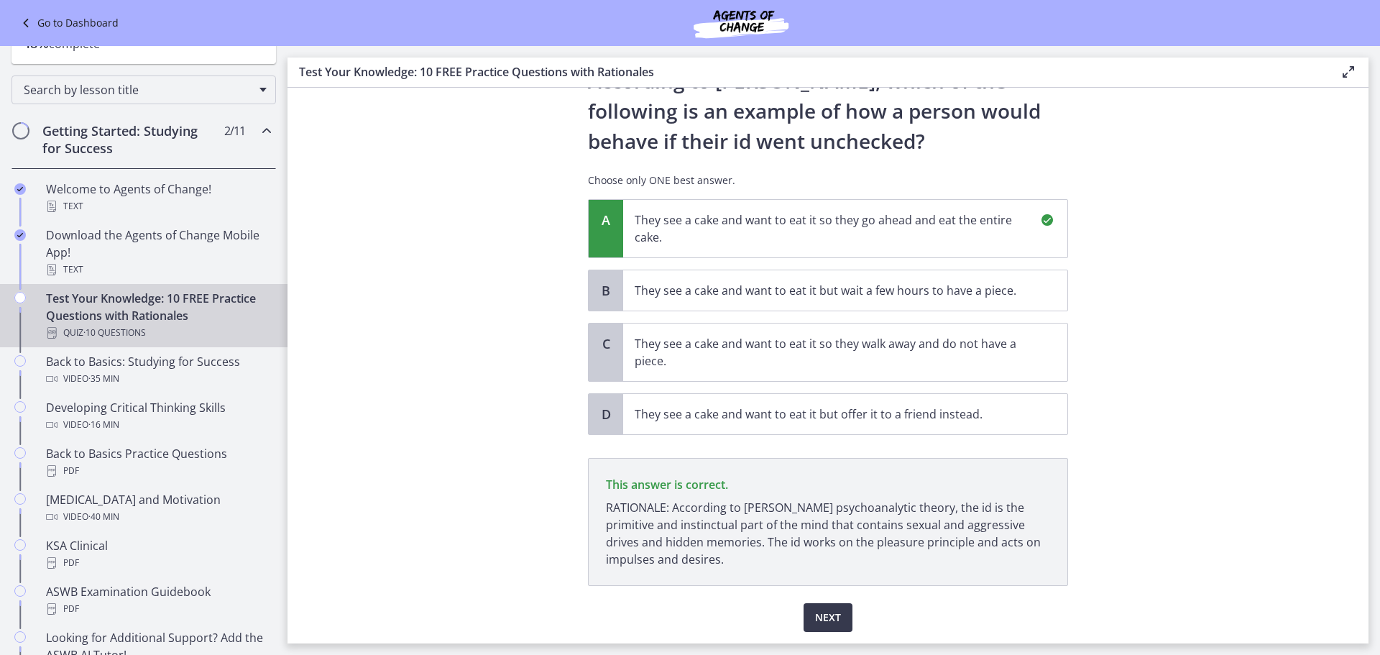
scroll to position [114, 0]
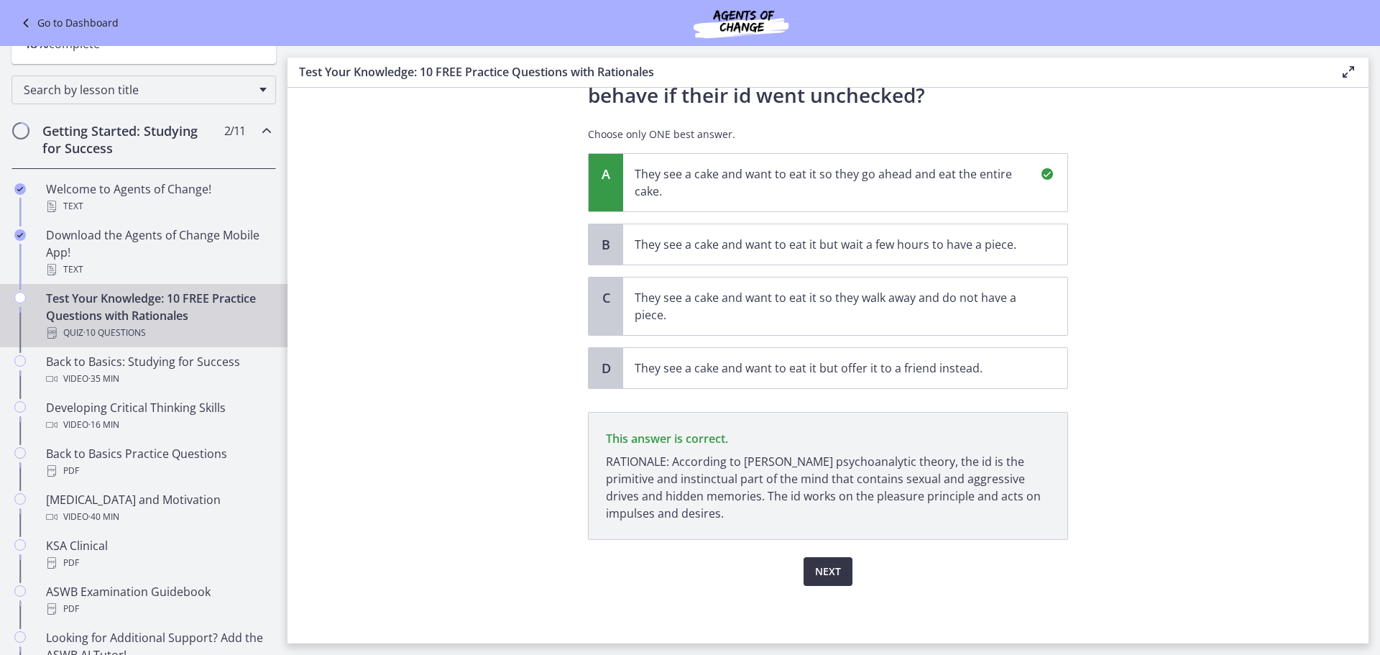
click at [822, 561] on button "Next" at bounding box center [828, 571] width 49 height 29
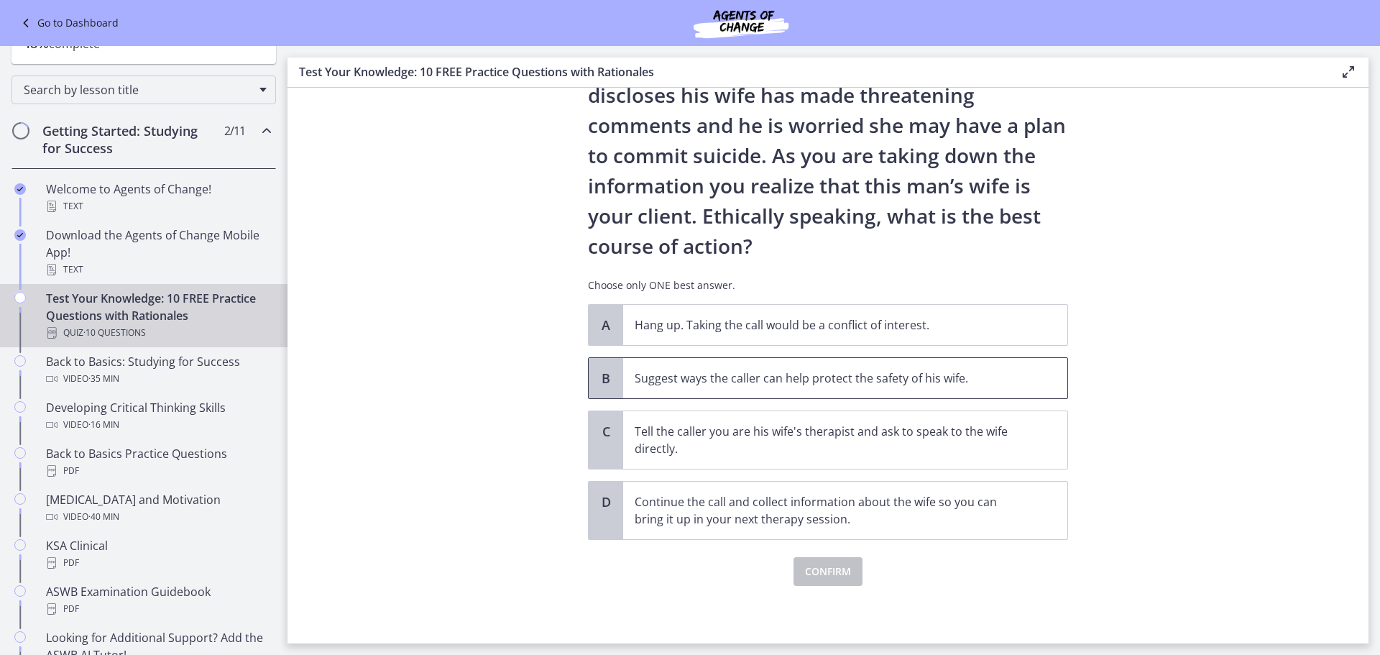
click at [947, 379] on p "Suggest ways the caller can help protect the safety of his wife." at bounding box center [831, 377] width 392 height 17
click at [832, 574] on span "Confirm" at bounding box center [828, 571] width 46 height 17
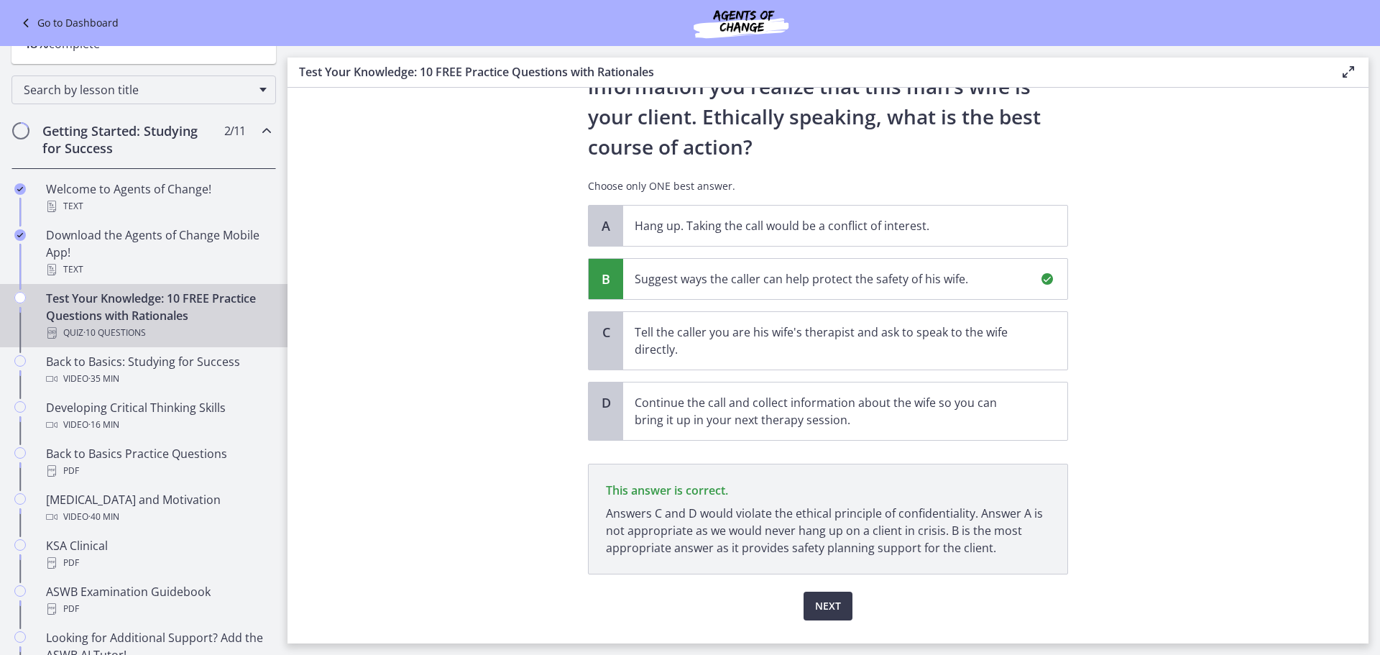
scroll to position [248, 0]
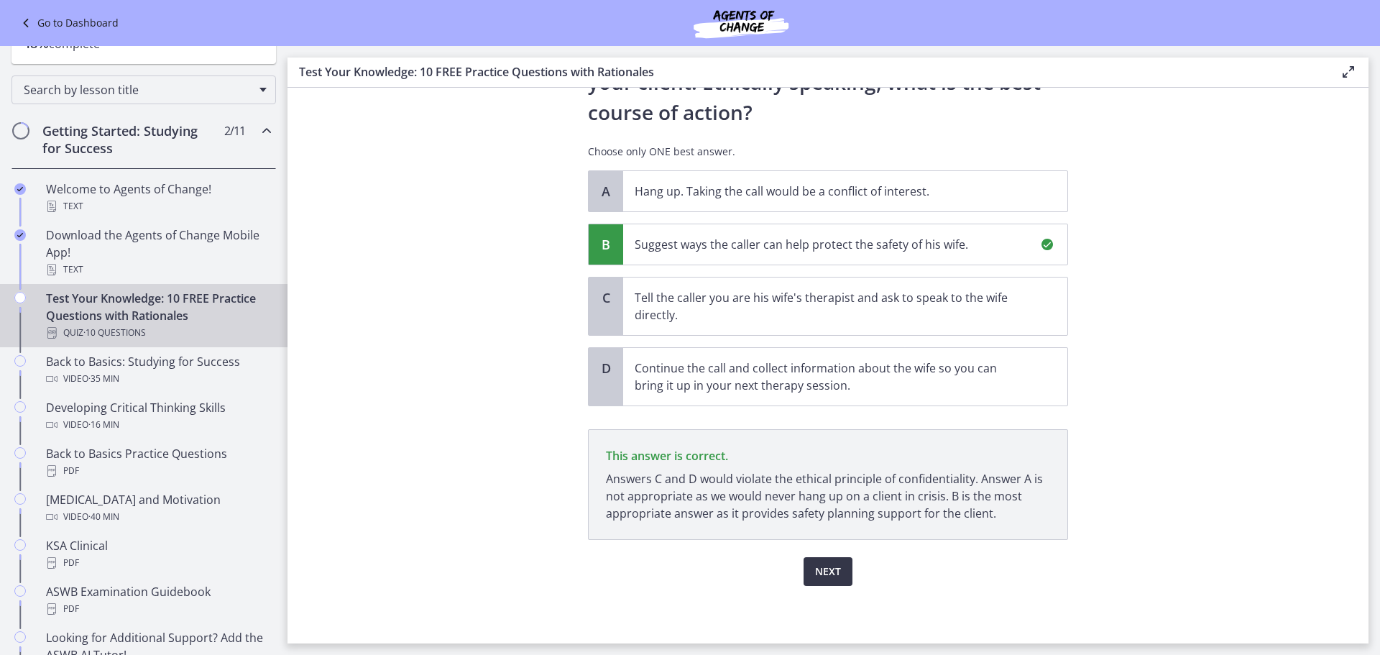
click at [835, 571] on span "Next" at bounding box center [828, 571] width 26 height 17
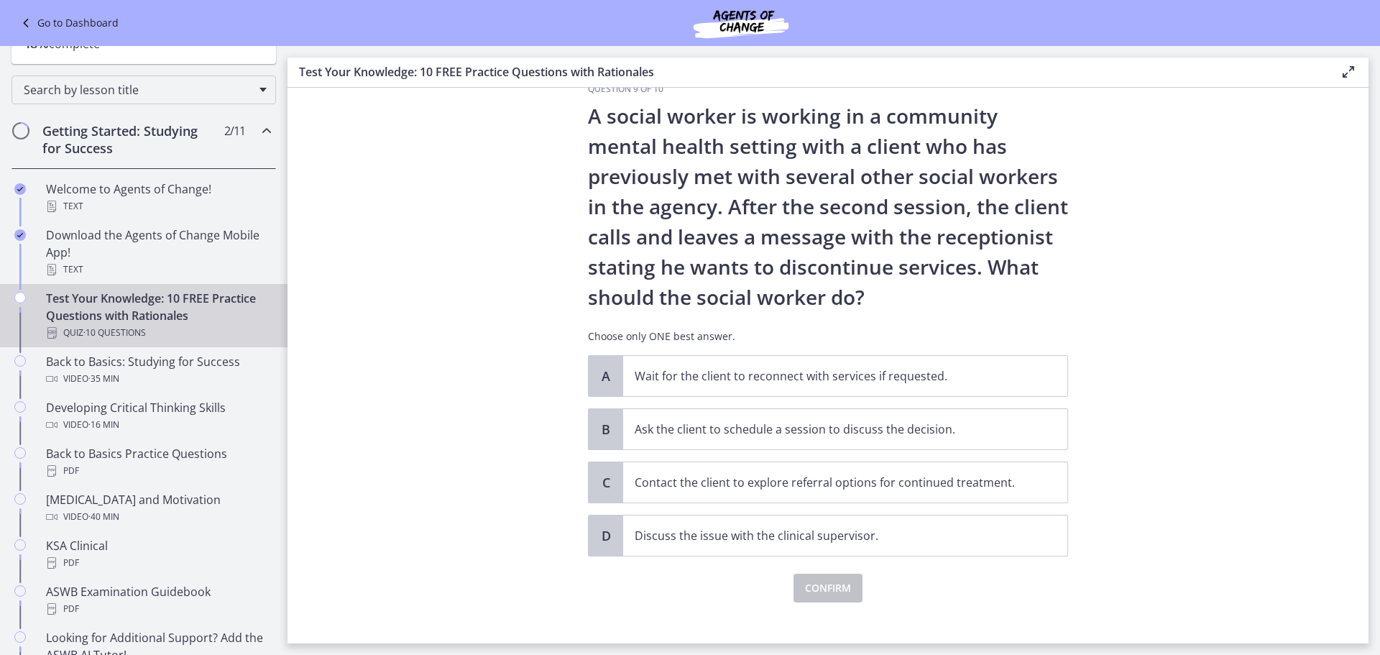
scroll to position [50, 0]
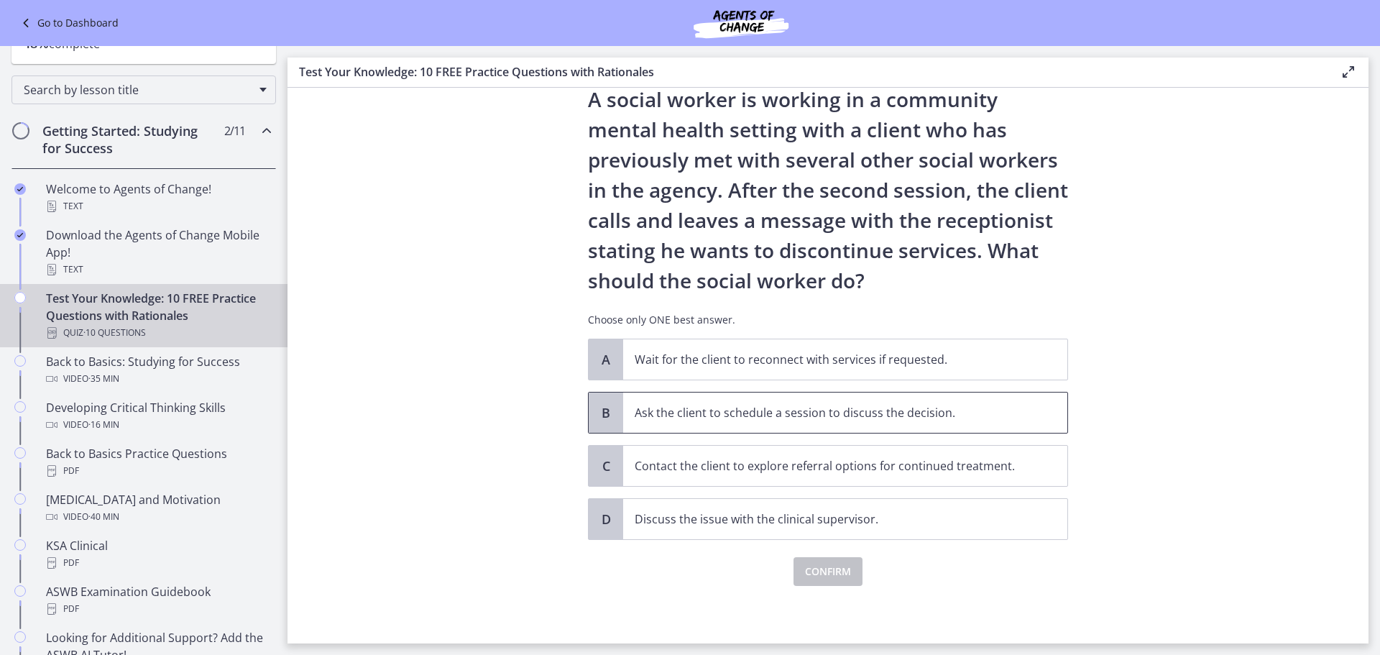
click at [985, 411] on p "Ask the client to schedule a session to discuss the decision." at bounding box center [831, 412] width 392 height 17
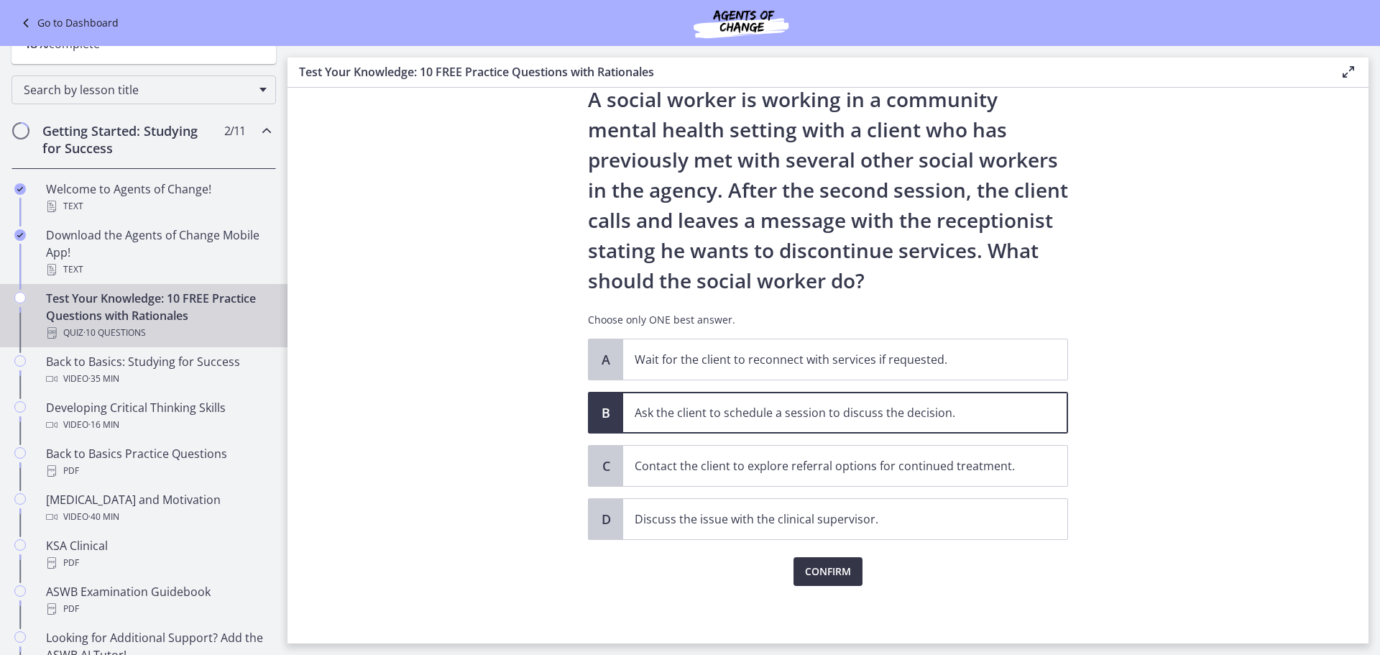
click at [830, 561] on button "Confirm" at bounding box center [828, 571] width 69 height 29
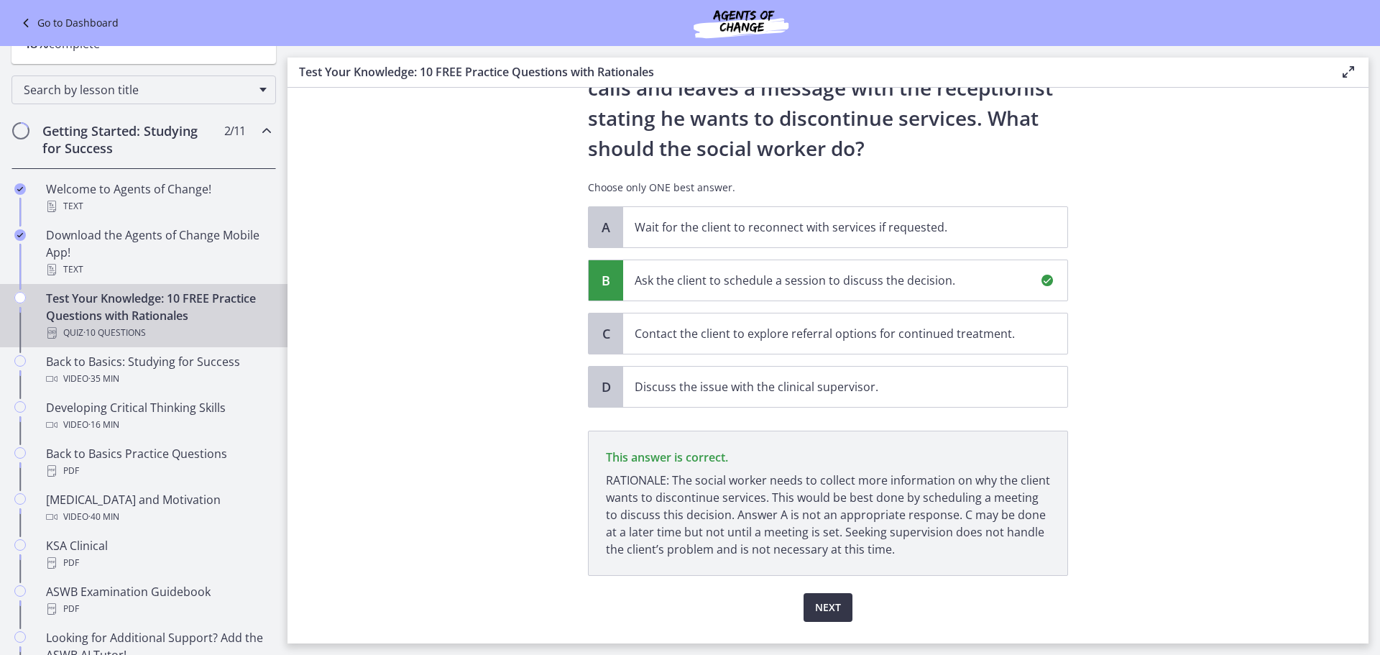
scroll to position [218, 0]
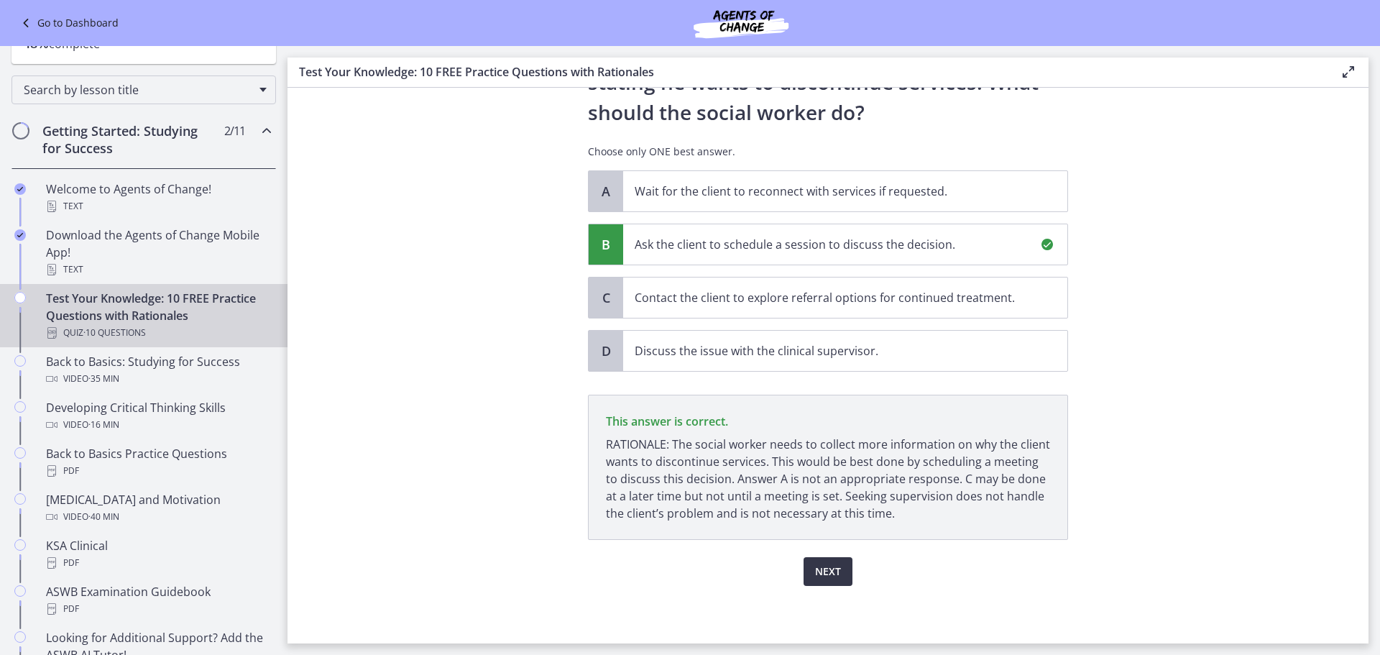
click at [829, 570] on span "Next" at bounding box center [828, 571] width 26 height 17
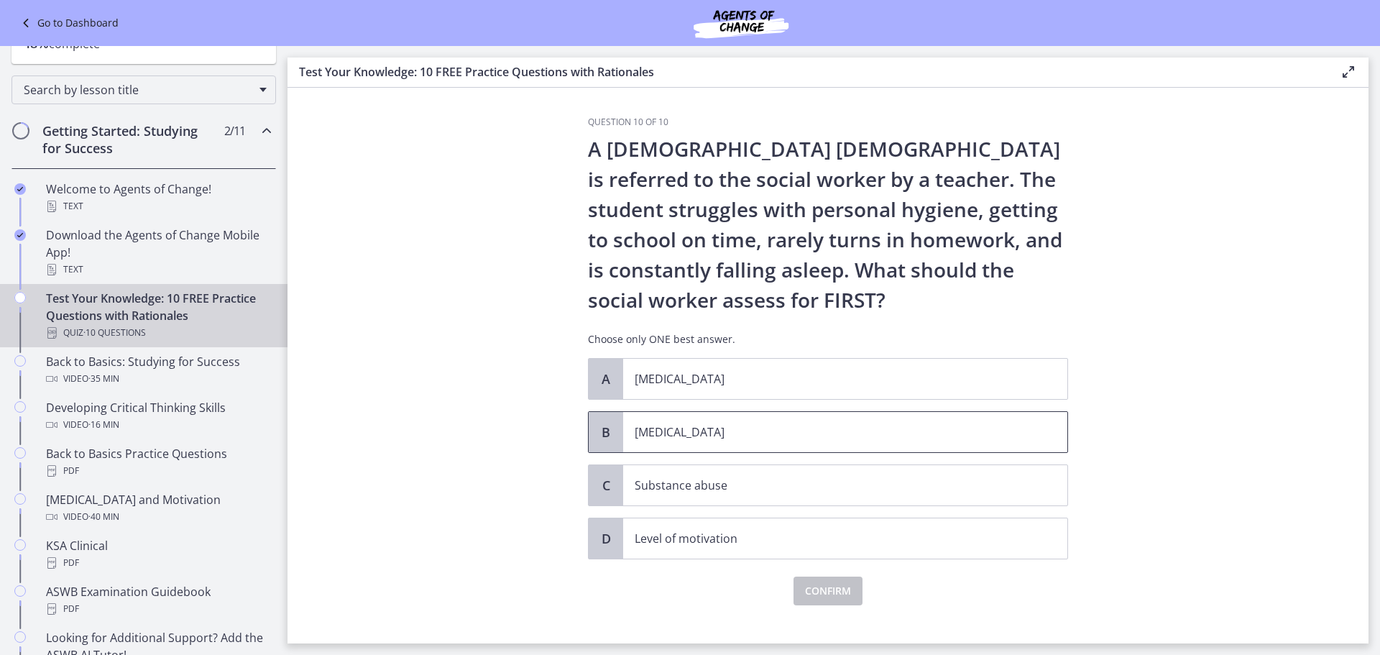
click at [738, 448] on span "[MEDICAL_DATA]" at bounding box center [845, 432] width 444 height 40
click at [842, 581] on button "Confirm" at bounding box center [828, 590] width 69 height 29
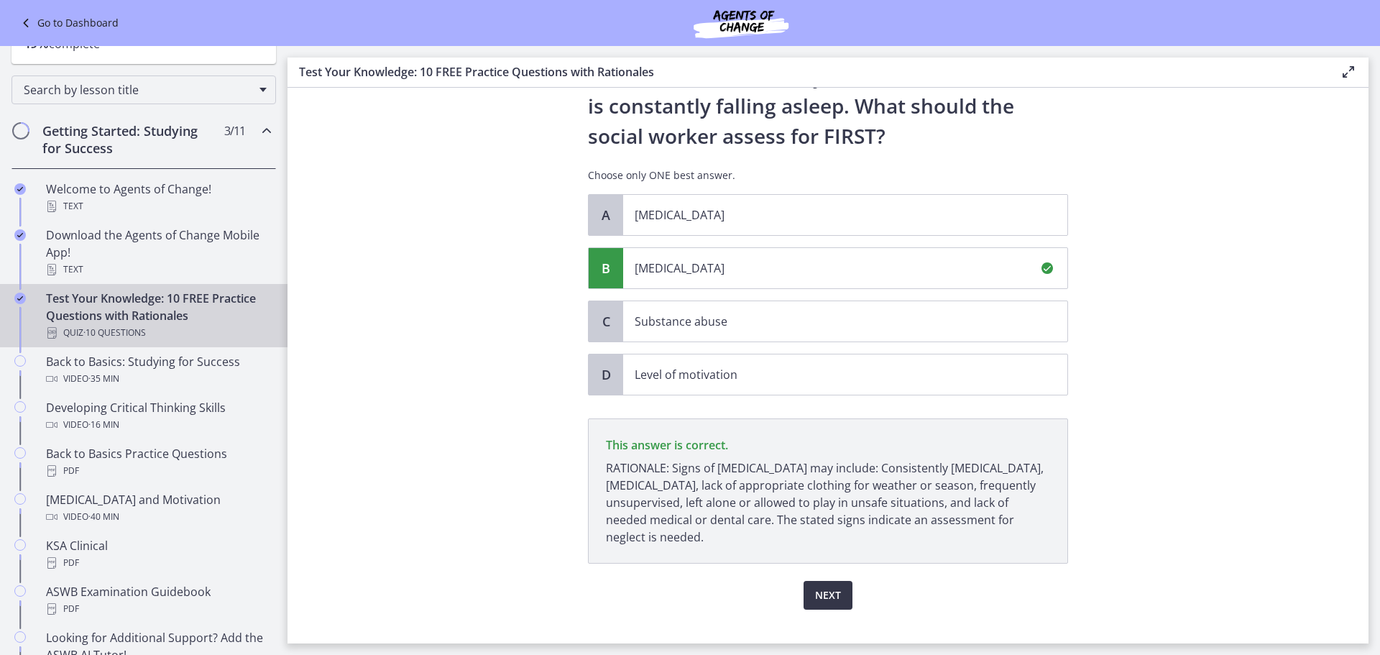
scroll to position [188, 0]
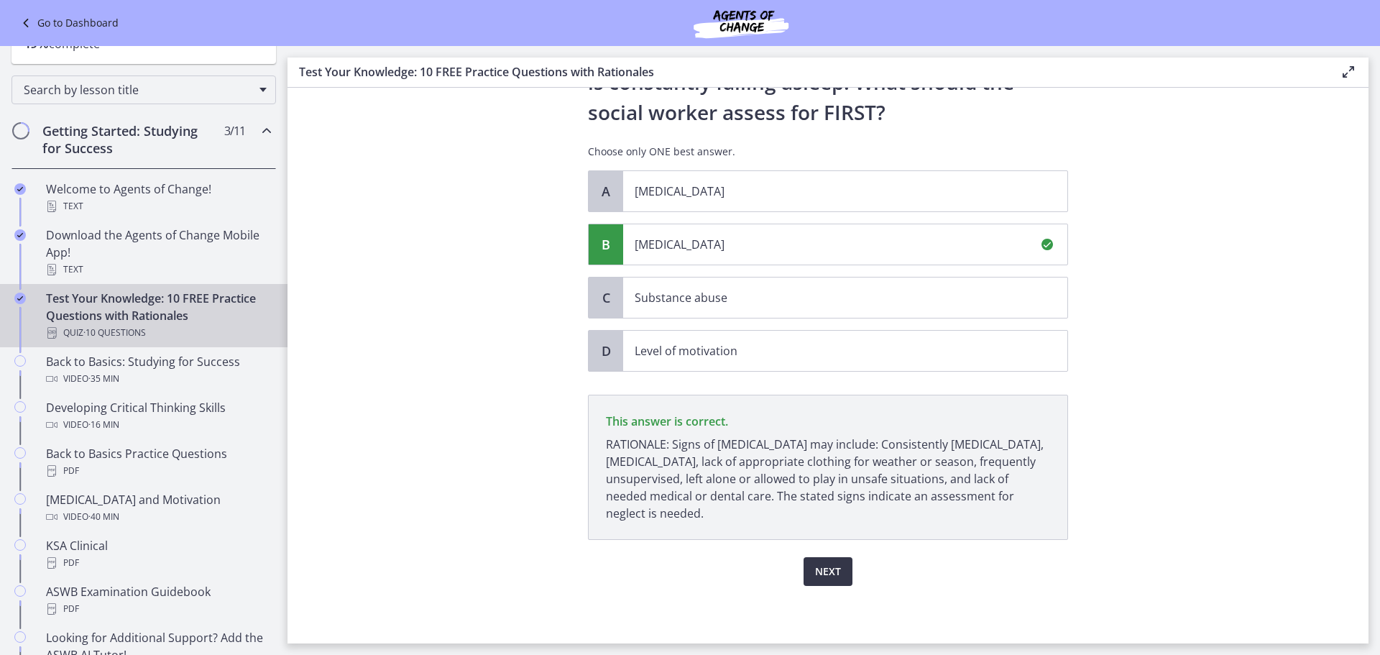
click at [841, 580] on button "Next" at bounding box center [828, 571] width 49 height 29
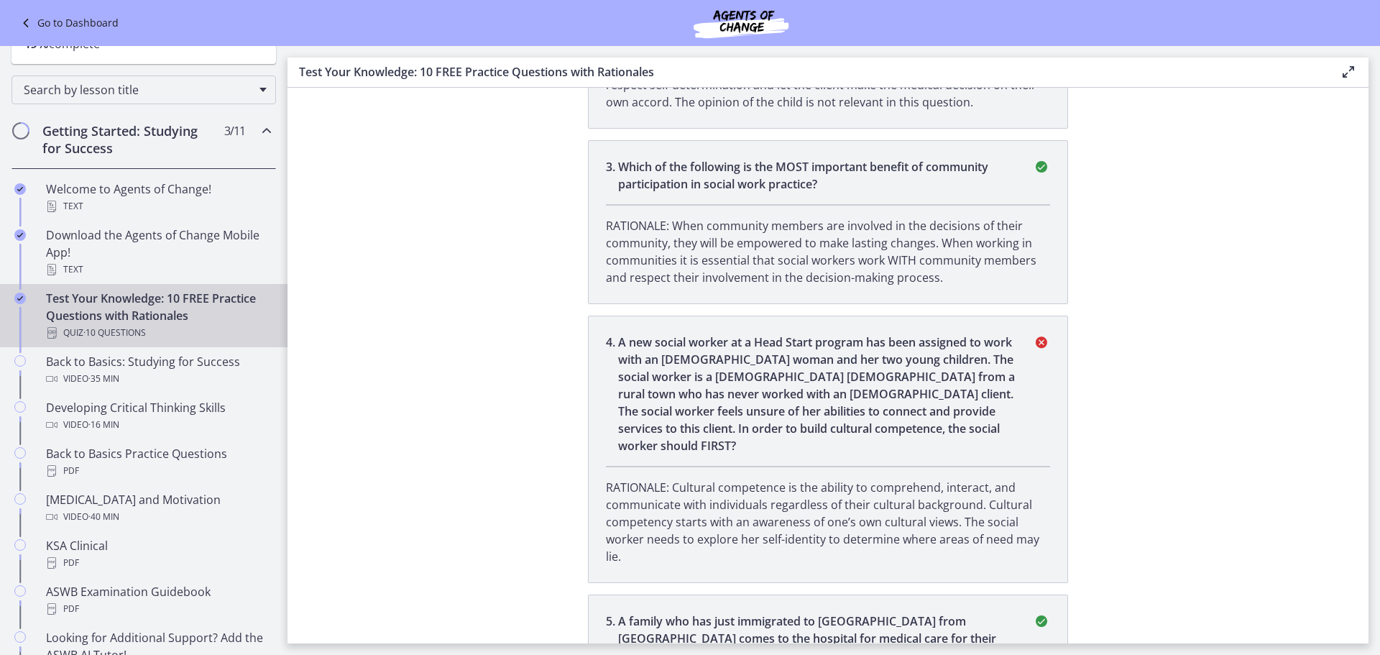
scroll to position [719, 0]
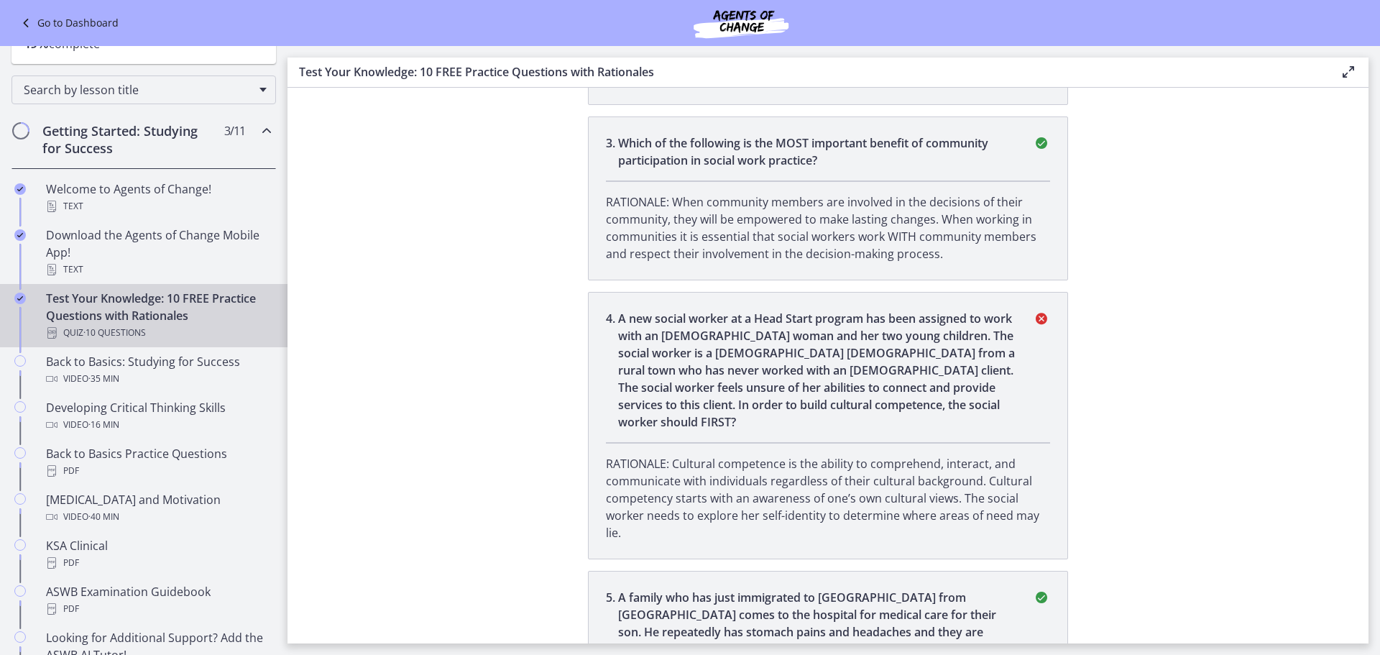
click at [809, 357] on p "A new social worker at a Head Start program has been assigned to work with an […" at bounding box center [816, 370] width 397 height 121
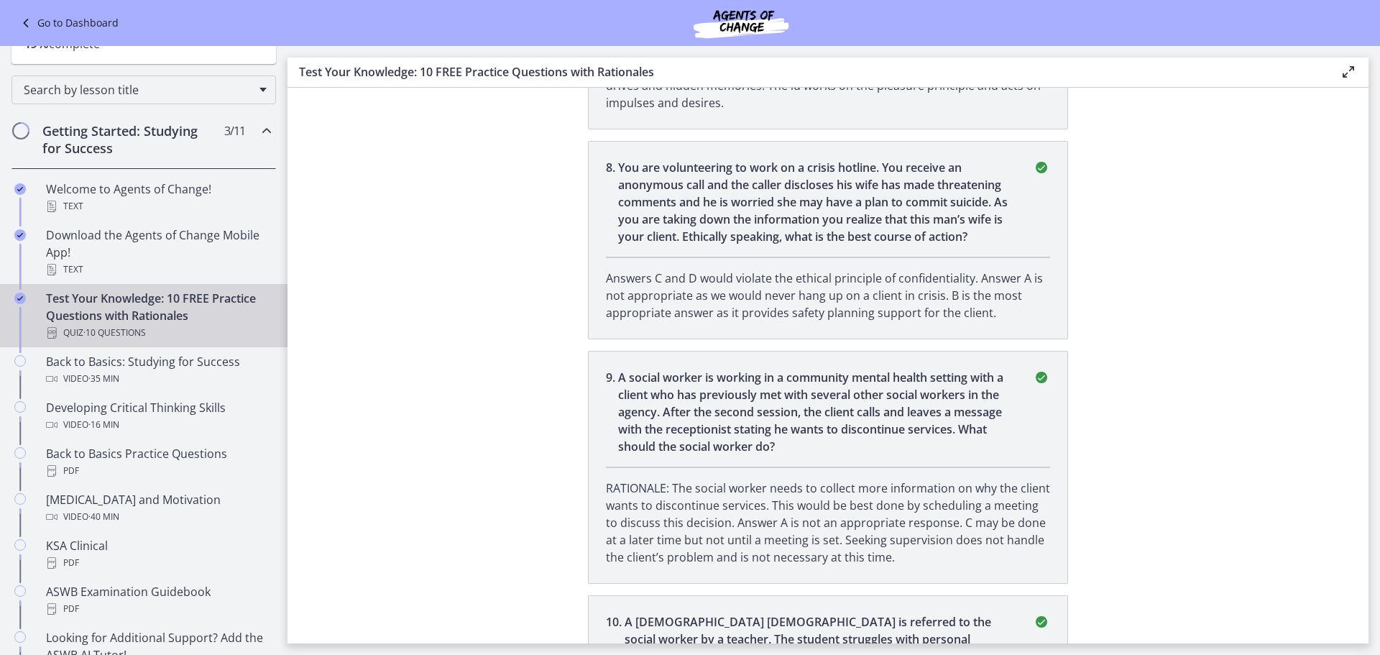
scroll to position [2003, 0]
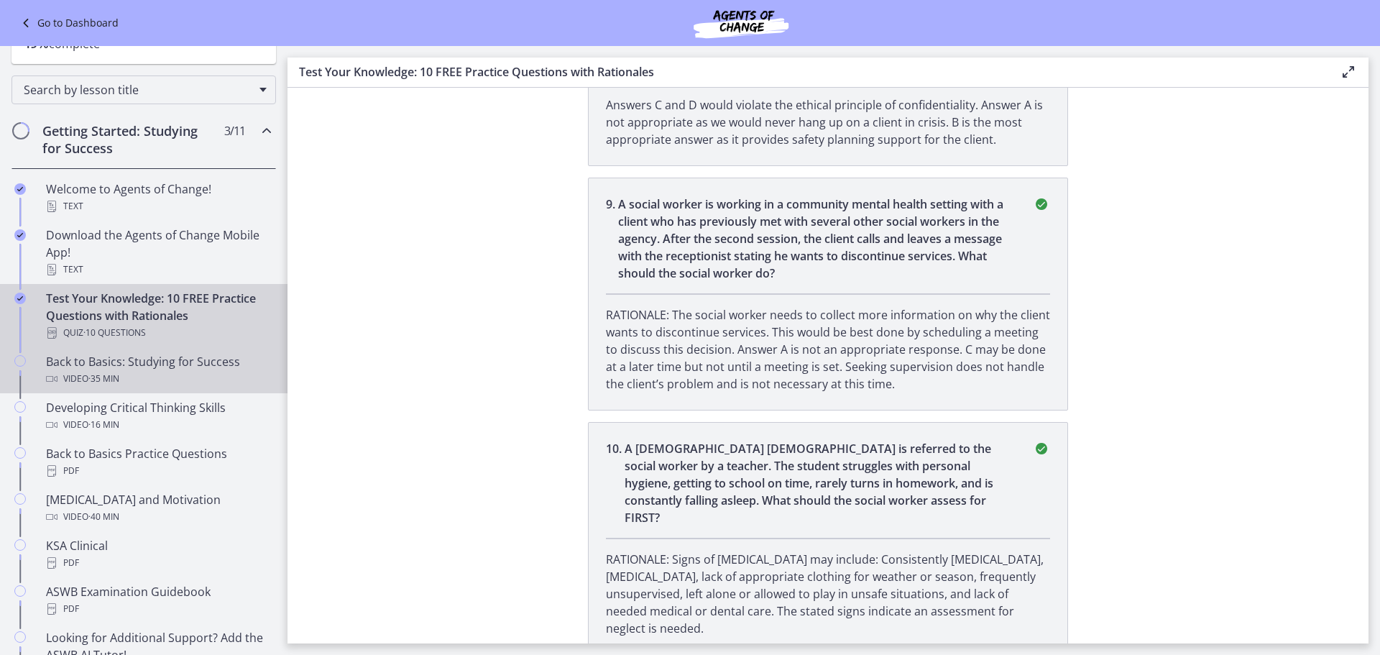
click at [152, 369] on div "Back to Basics: Studying for Success Video · 35 min" at bounding box center [158, 370] width 224 height 35
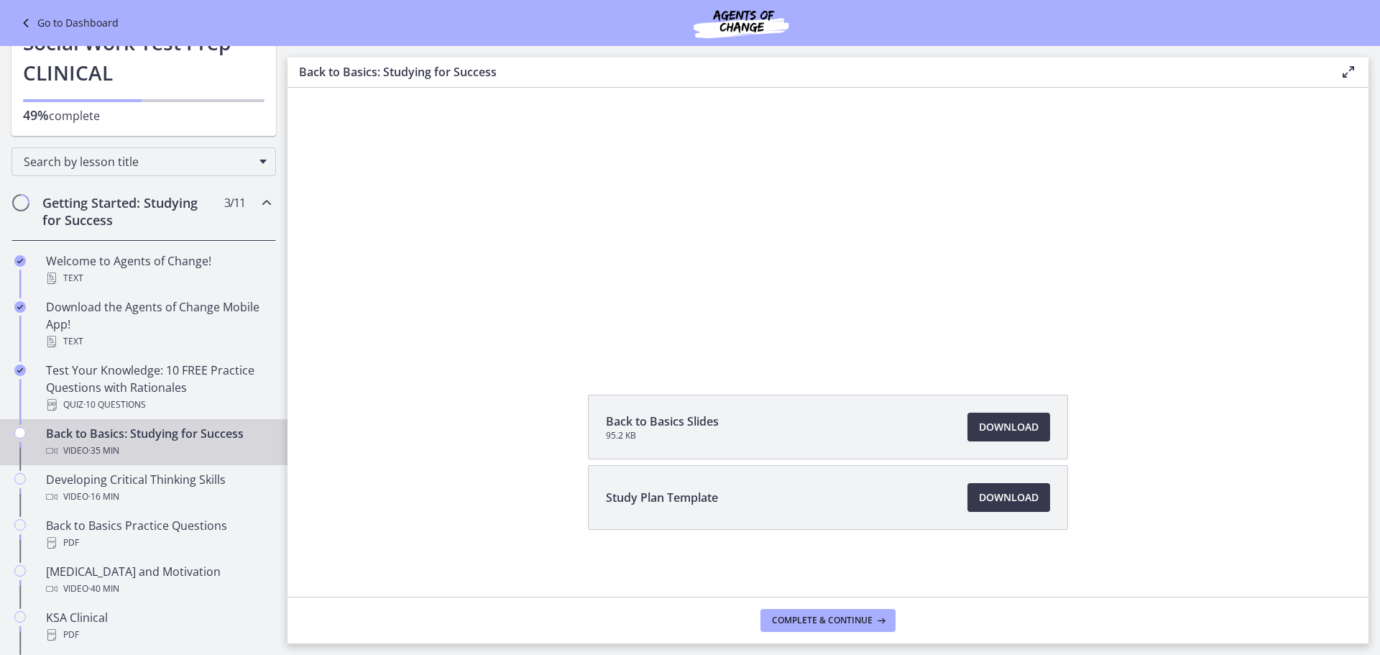
scroll to position [132, 0]
click at [1010, 431] on span "Download Opens in a new window" at bounding box center [1009, 424] width 60 height 17
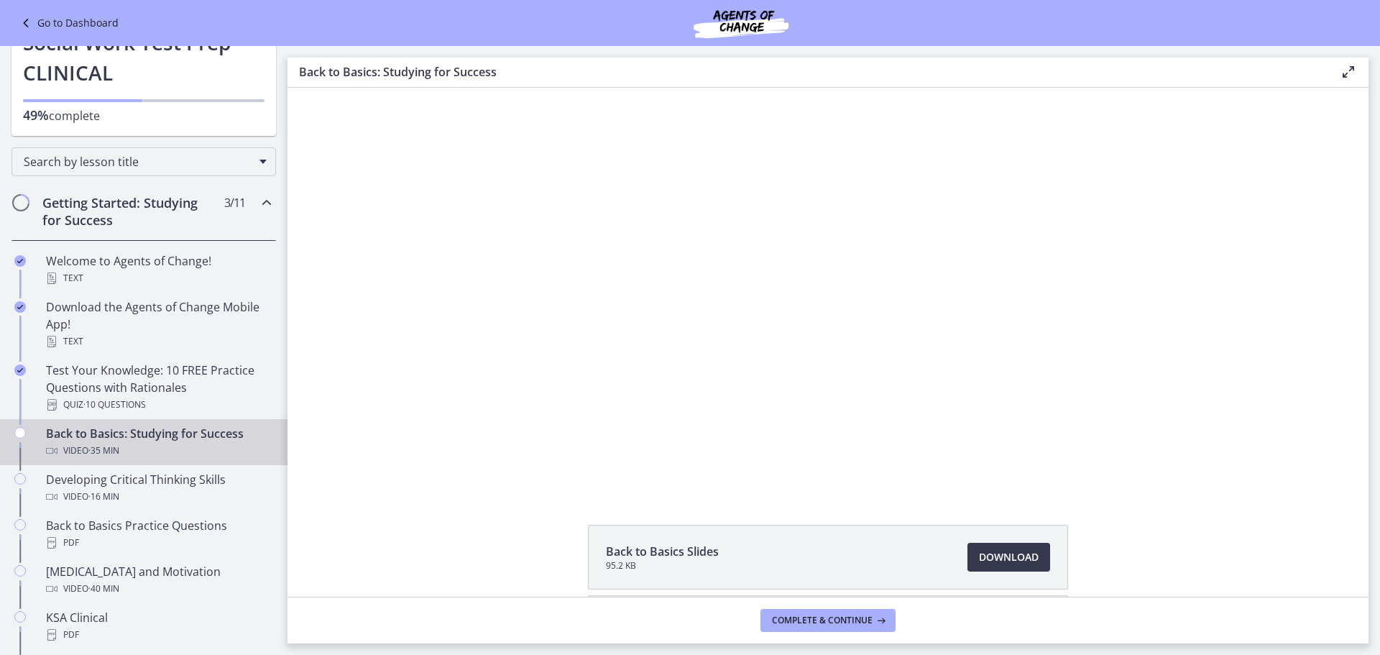
click at [1307, 234] on div "Click for sound @keyframes VOLUME_SMALL_WAVE_FLASH { 0% { opacity: 0; } 33% { o…" at bounding box center [828, 290] width 1081 height 404
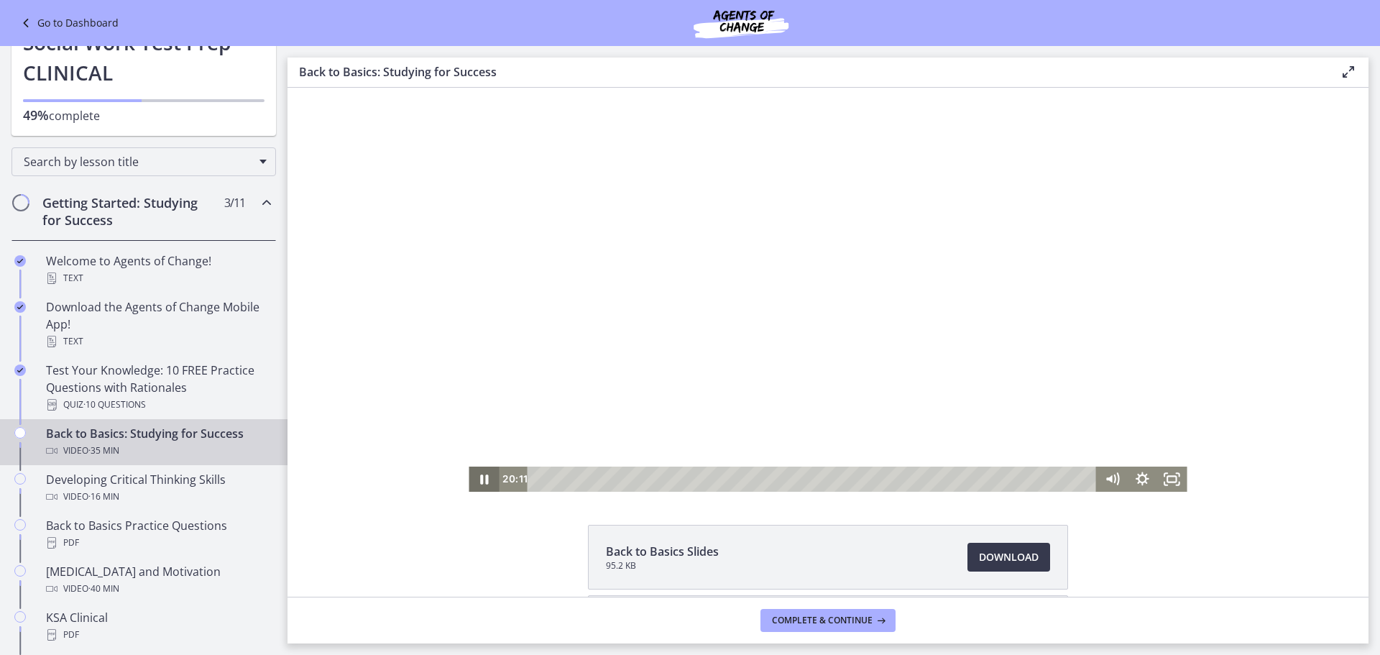
click at [476, 485] on icon "Pause" at bounding box center [484, 478] width 30 height 25
drag, startPoint x: 847, startPoint y: 481, endPoint x: 867, endPoint y: 481, distance: 20.1
click at [868, 481] on div "Playbar" at bounding box center [872, 479] width 9 height 9
click at [481, 482] on icon "Play Video" at bounding box center [485, 479] width 9 height 12
click at [484, 475] on icon "Pause" at bounding box center [484, 478] width 30 height 25
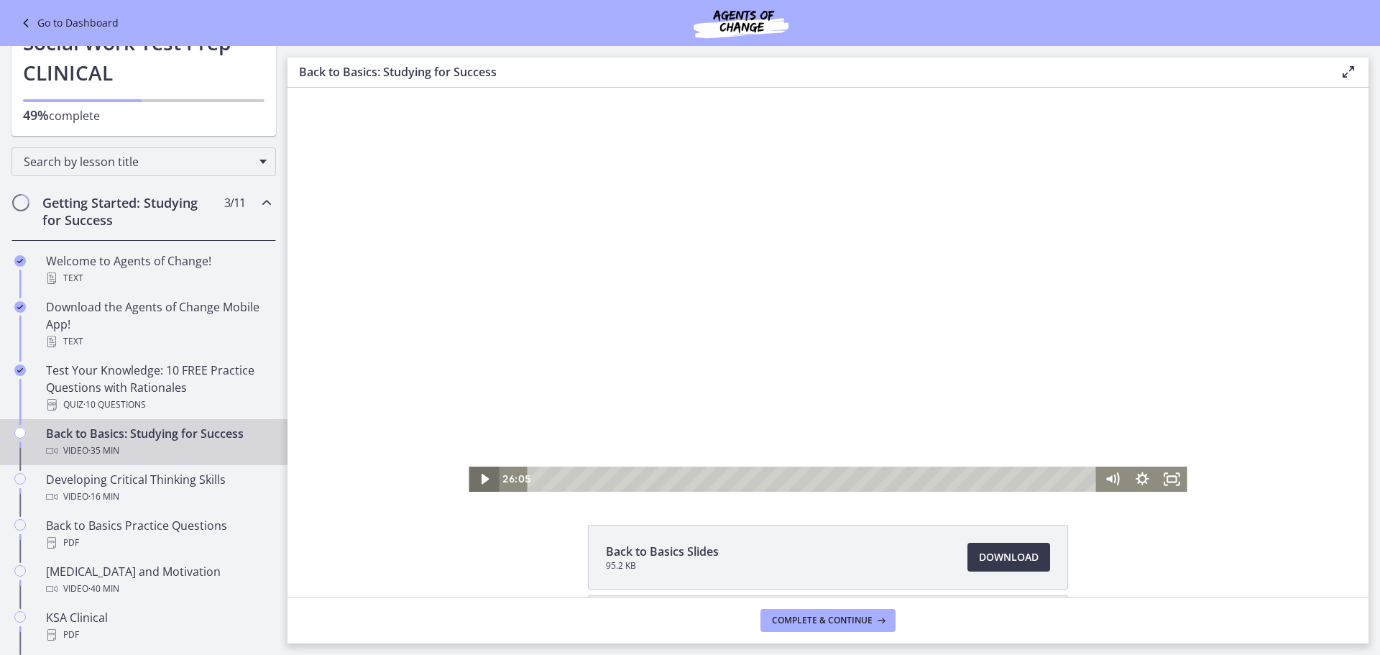
click at [482, 479] on icon "Play Video" at bounding box center [486, 479] width 8 height 11
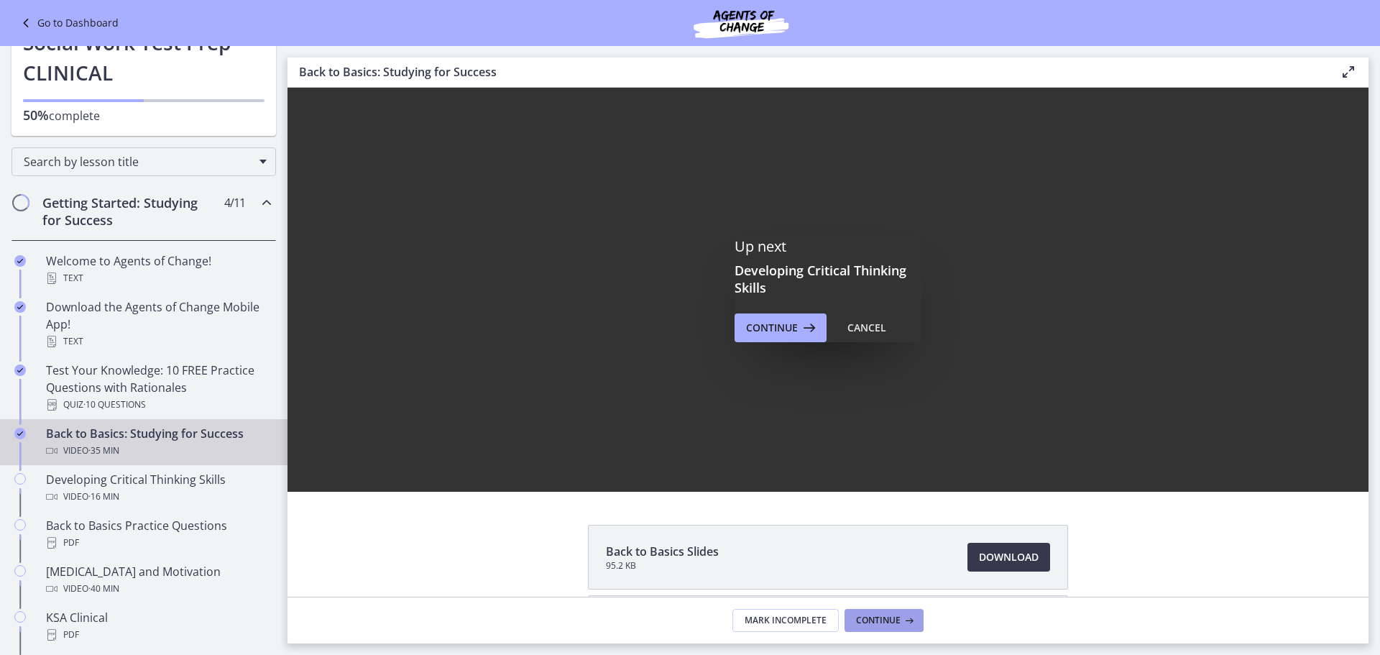
click at [878, 616] on span "Continue" at bounding box center [878, 621] width 45 height 12
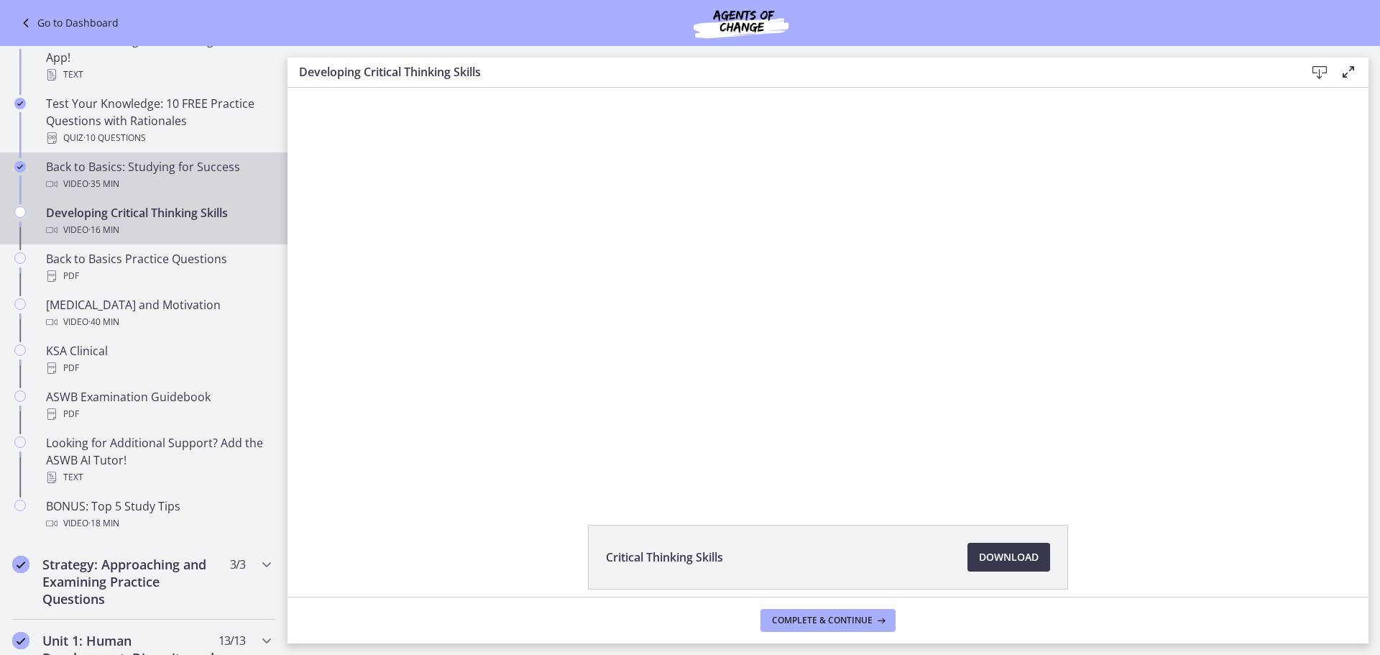
scroll to position [359, 0]
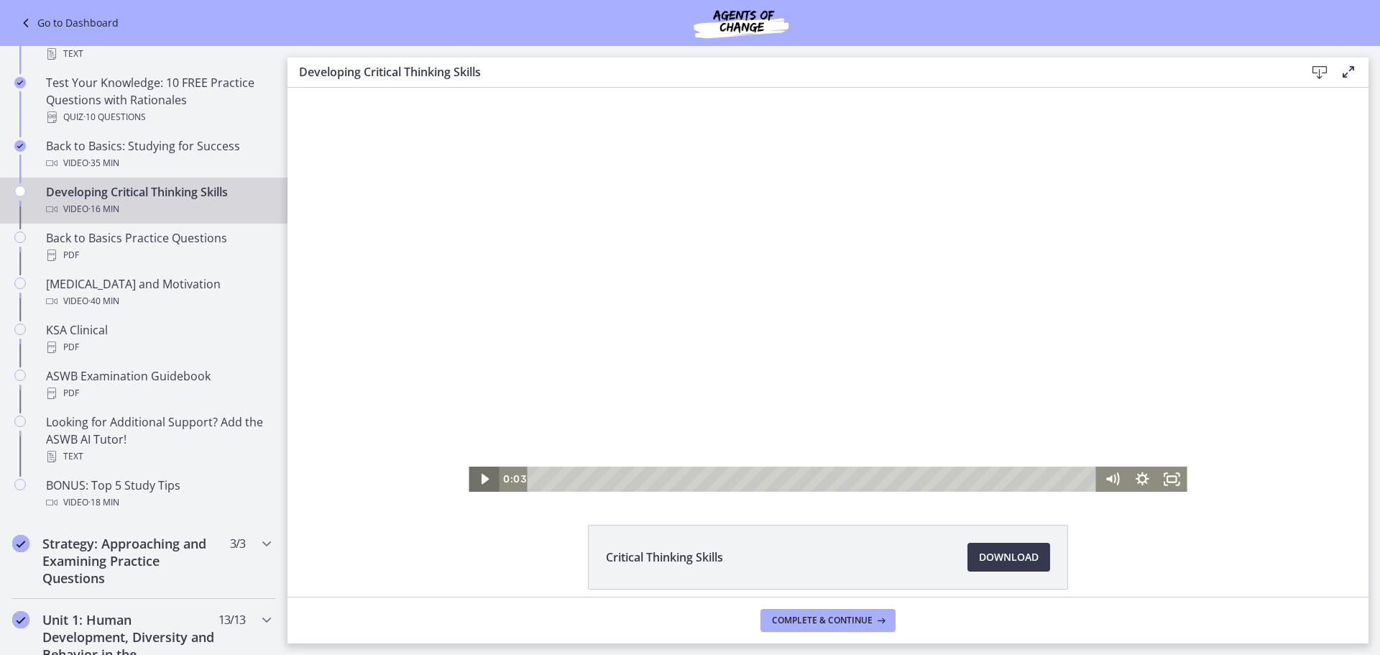
click at [484, 481] on icon "Play Video" at bounding box center [485, 478] width 30 height 25
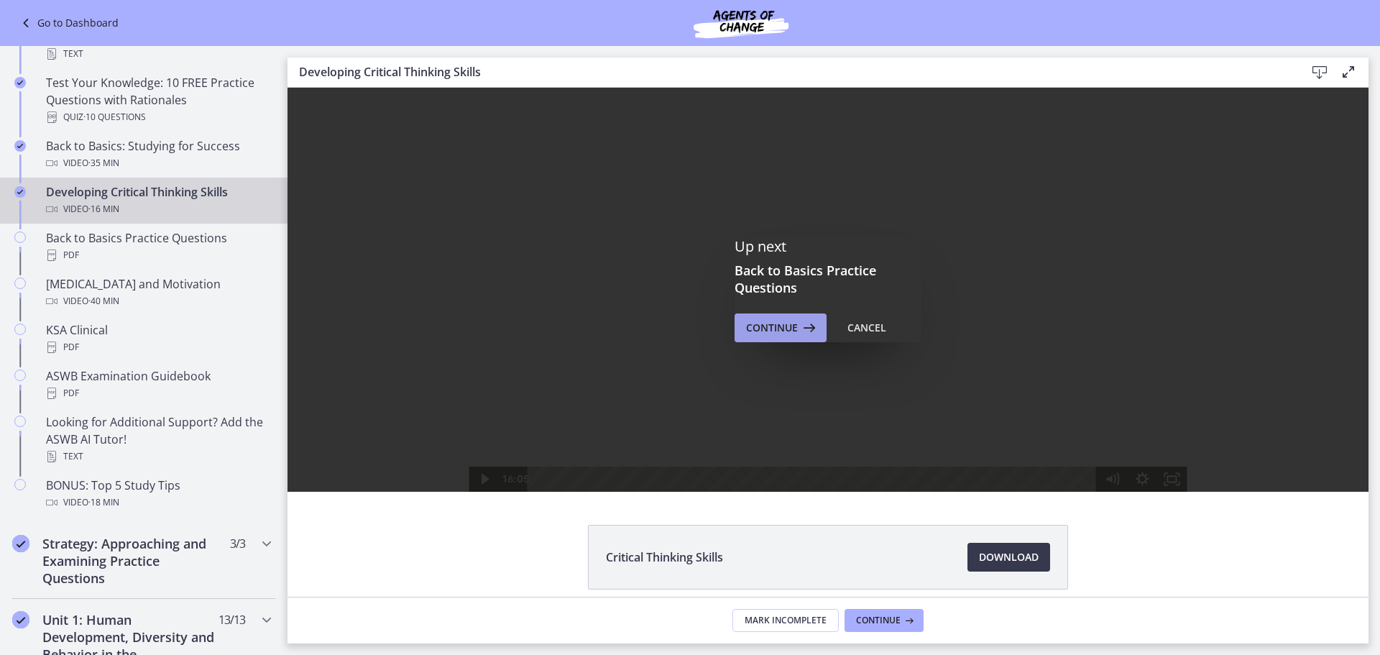
click at [778, 330] on span "Continue" at bounding box center [772, 327] width 52 height 17
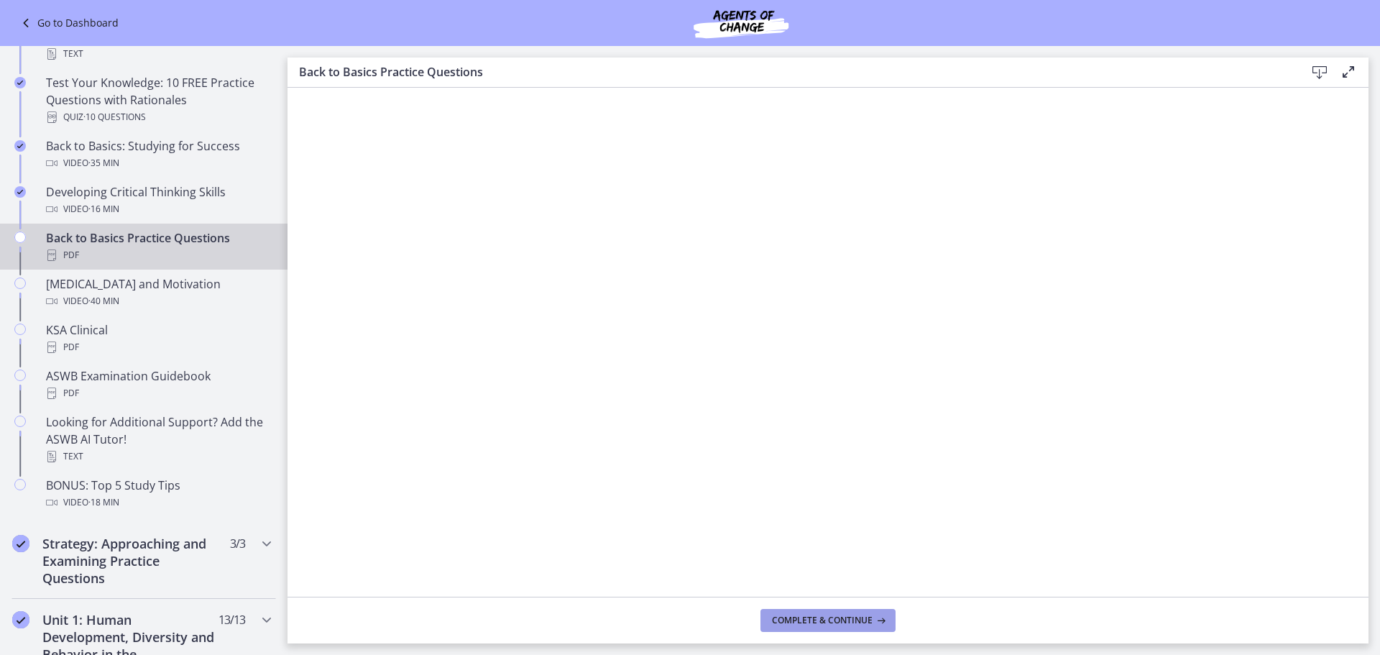
click at [804, 615] on span "Complete & continue" at bounding box center [822, 621] width 101 height 12
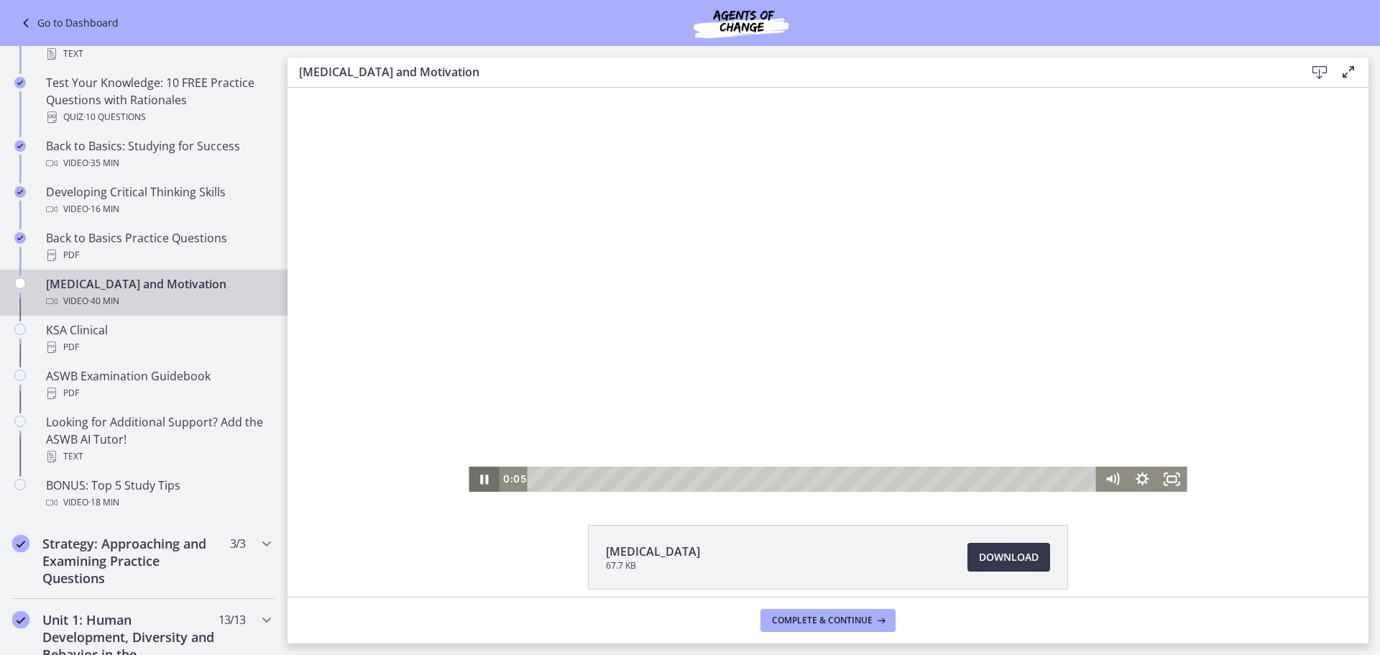
click at [472, 476] on icon "Pause" at bounding box center [484, 478] width 30 height 25
drag, startPoint x: 530, startPoint y: 477, endPoint x: 520, endPoint y: 477, distance: 10.1
click at [520, 477] on div "0:00" at bounding box center [798, 478] width 599 height 25
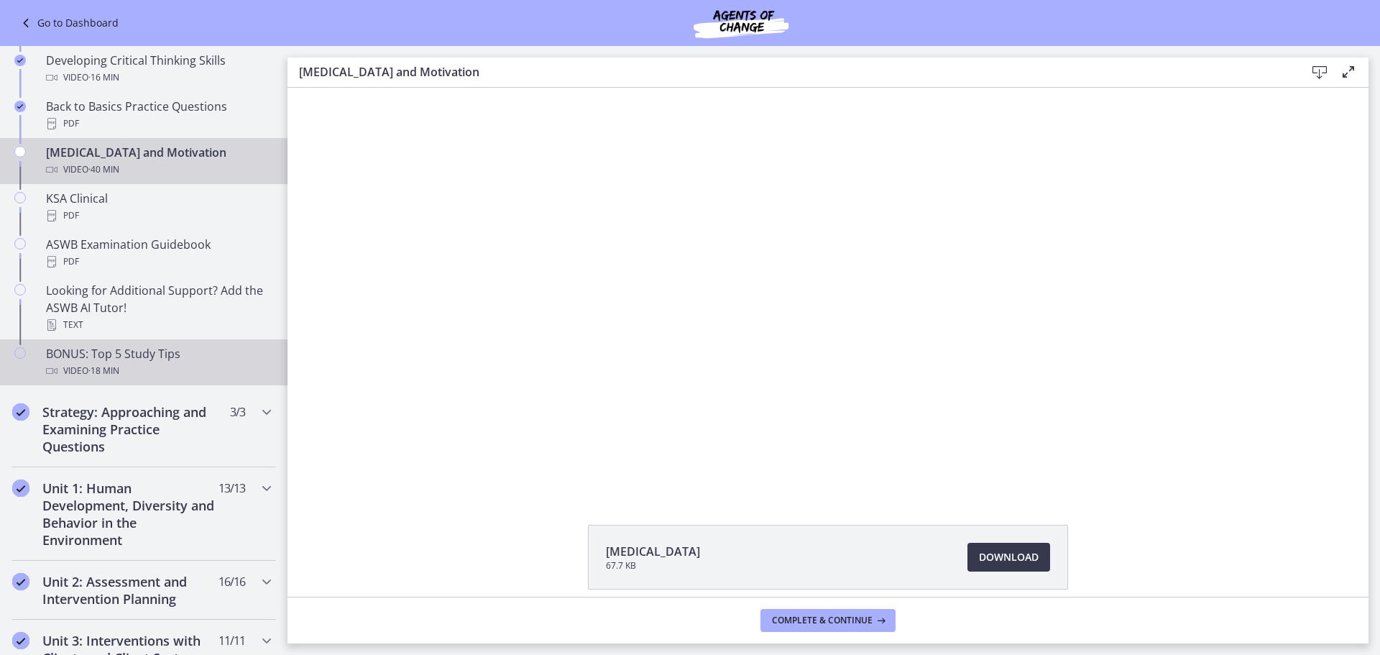
scroll to position [503, 0]
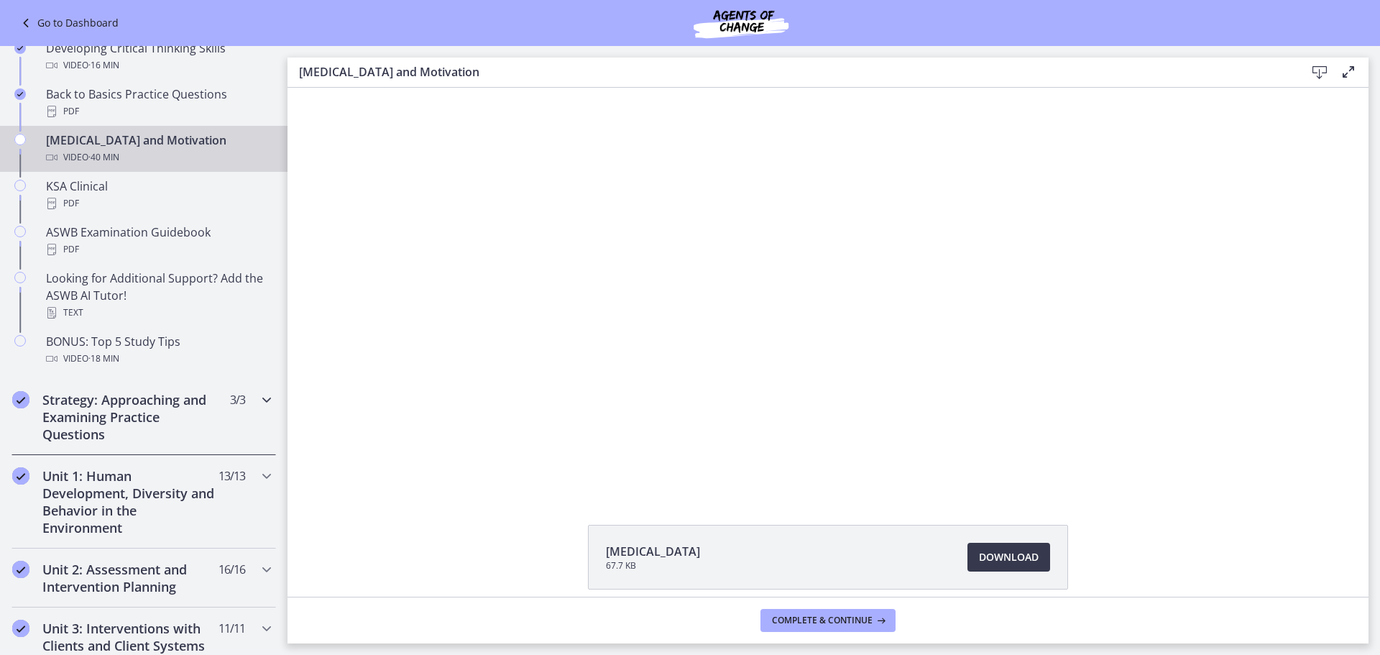
click at [189, 423] on h2 "Strategy: Approaching and Examining Practice Questions" at bounding box center [129, 417] width 175 height 52
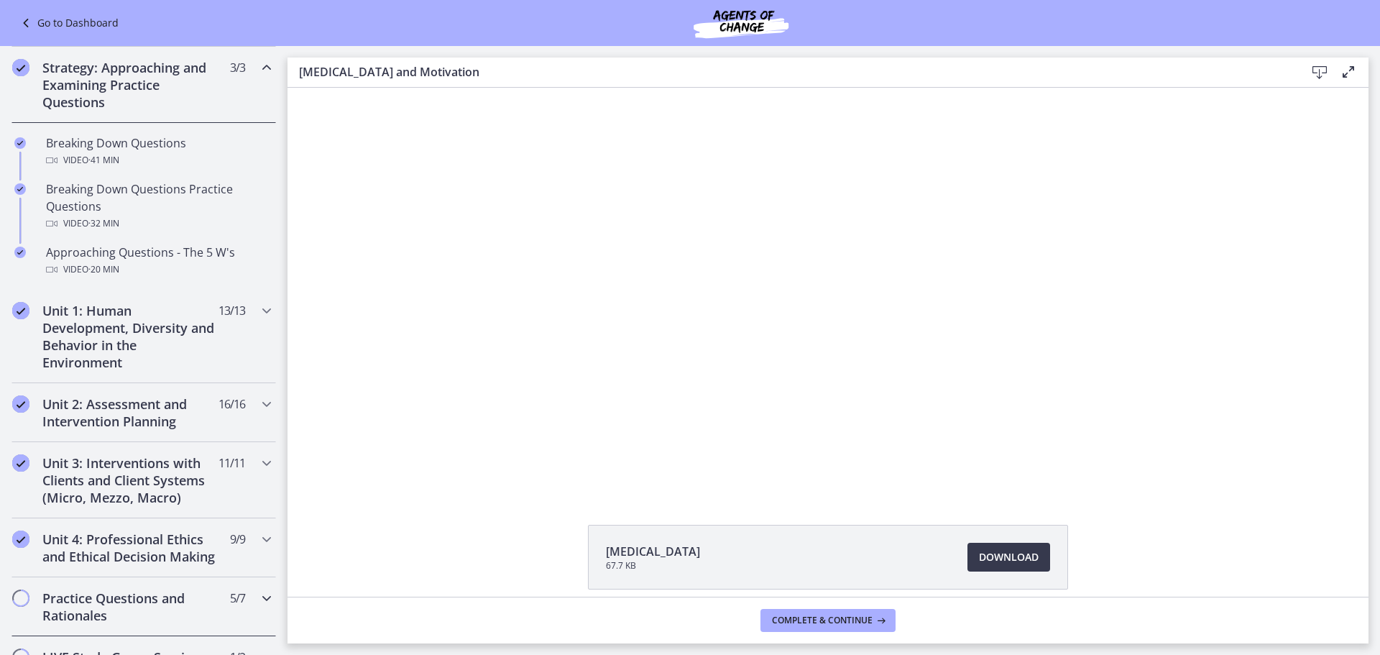
scroll to position [216, 0]
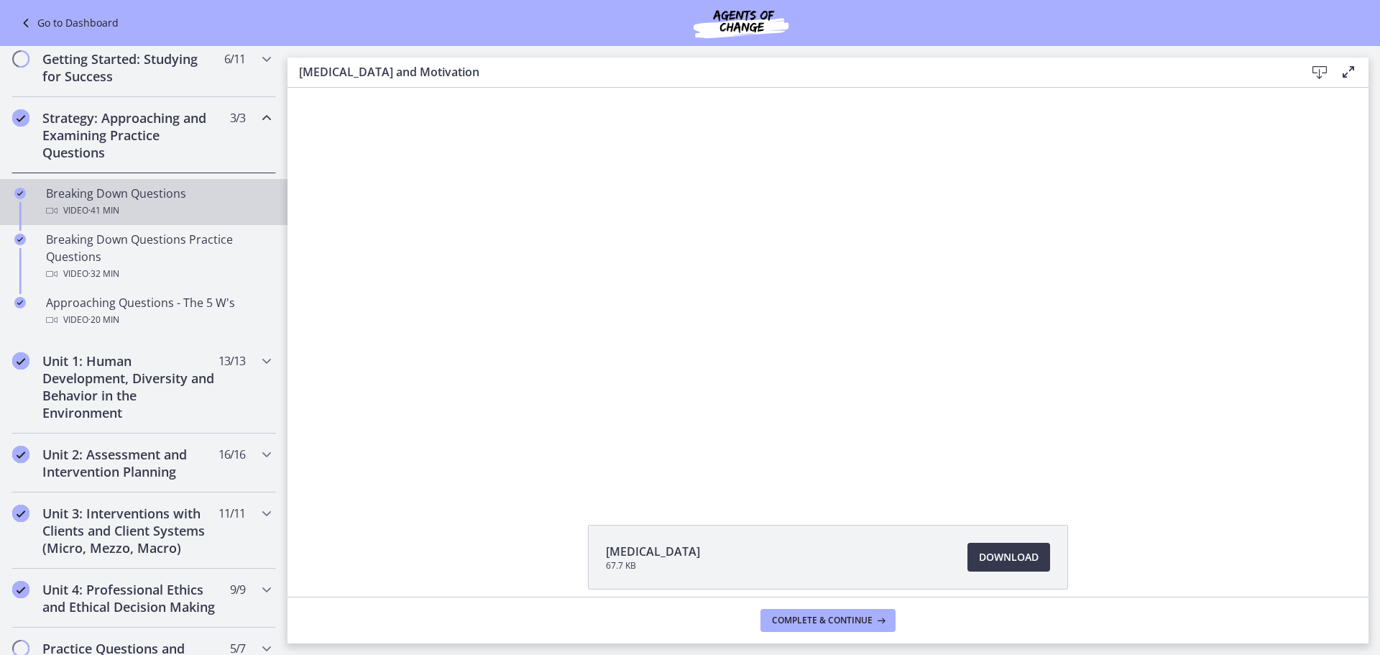
click at [53, 204] on div "Video · 41 min" at bounding box center [158, 210] width 224 height 17
click at [783, 615] on span "Mark Incomplete" at bounding box center [786, 621] width 82 height 12
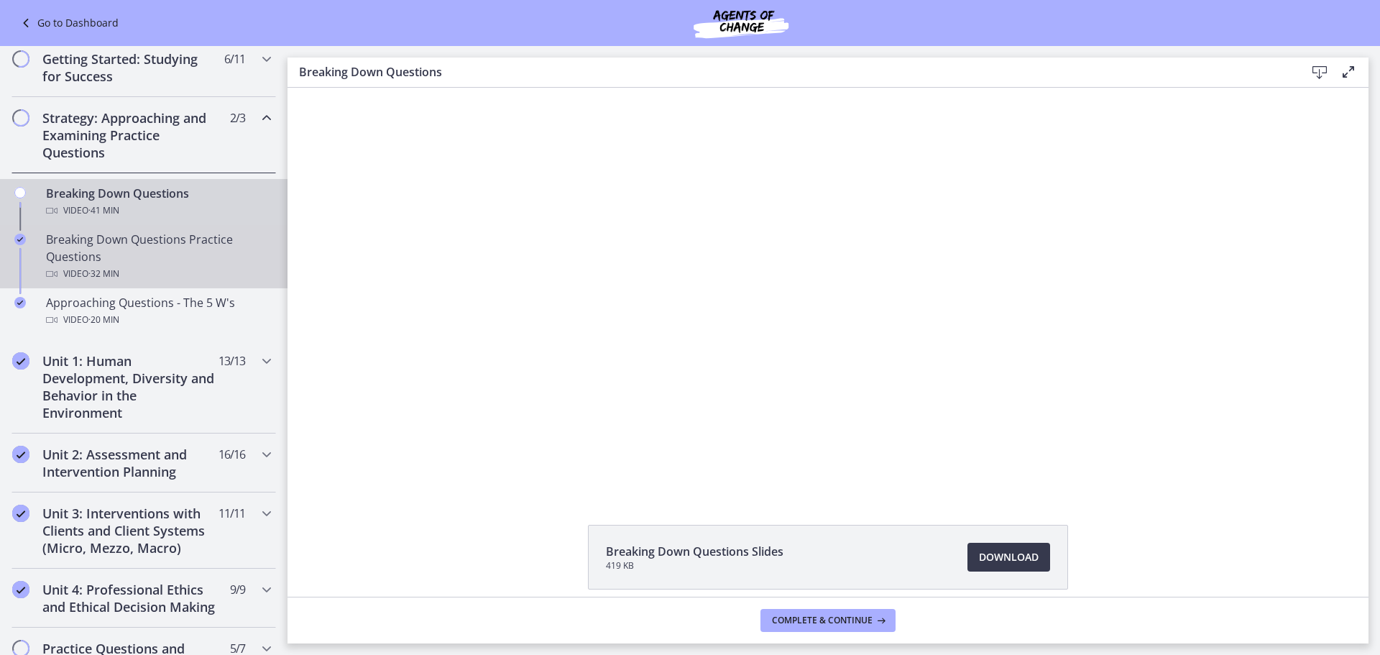
click at [98, 239] on div "Breaking Down Questions Practice Questions Video · 32 min" at bounding box center [158, 257] width 224 height 52
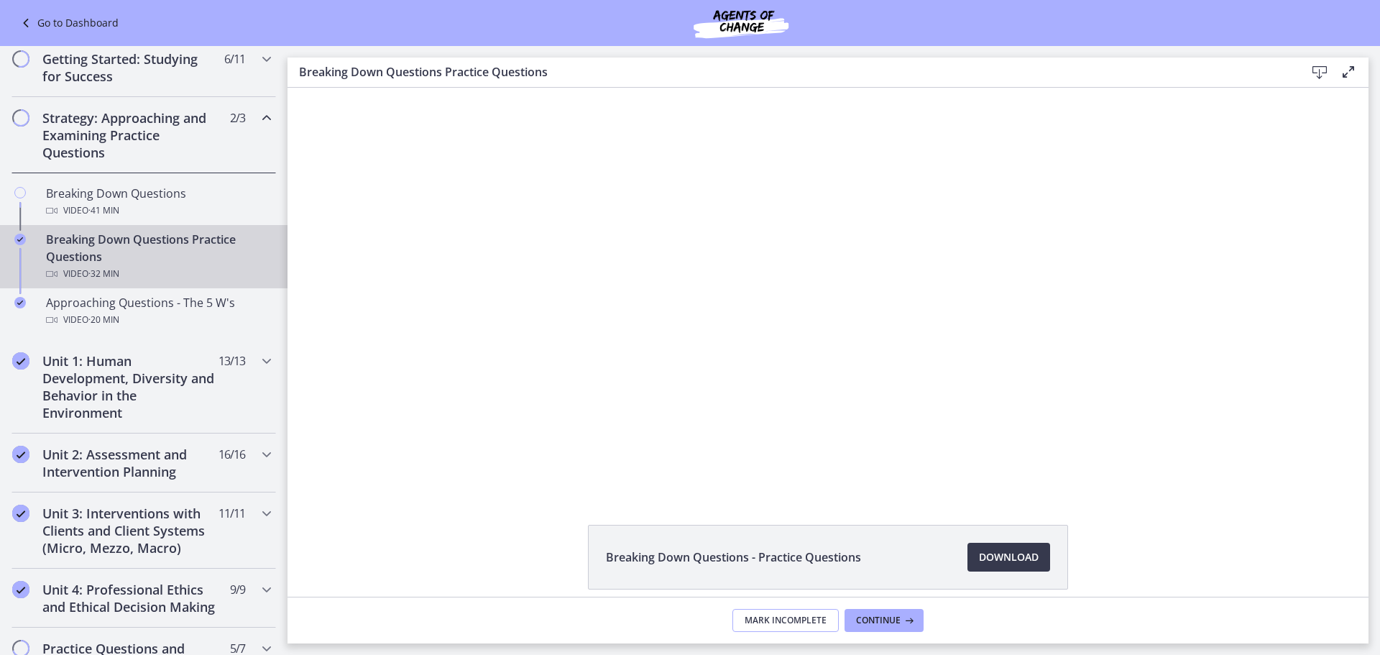
click at [781, 618] on span "Mark Incomplete" at bounding box center [786, 621] width 82 height 12
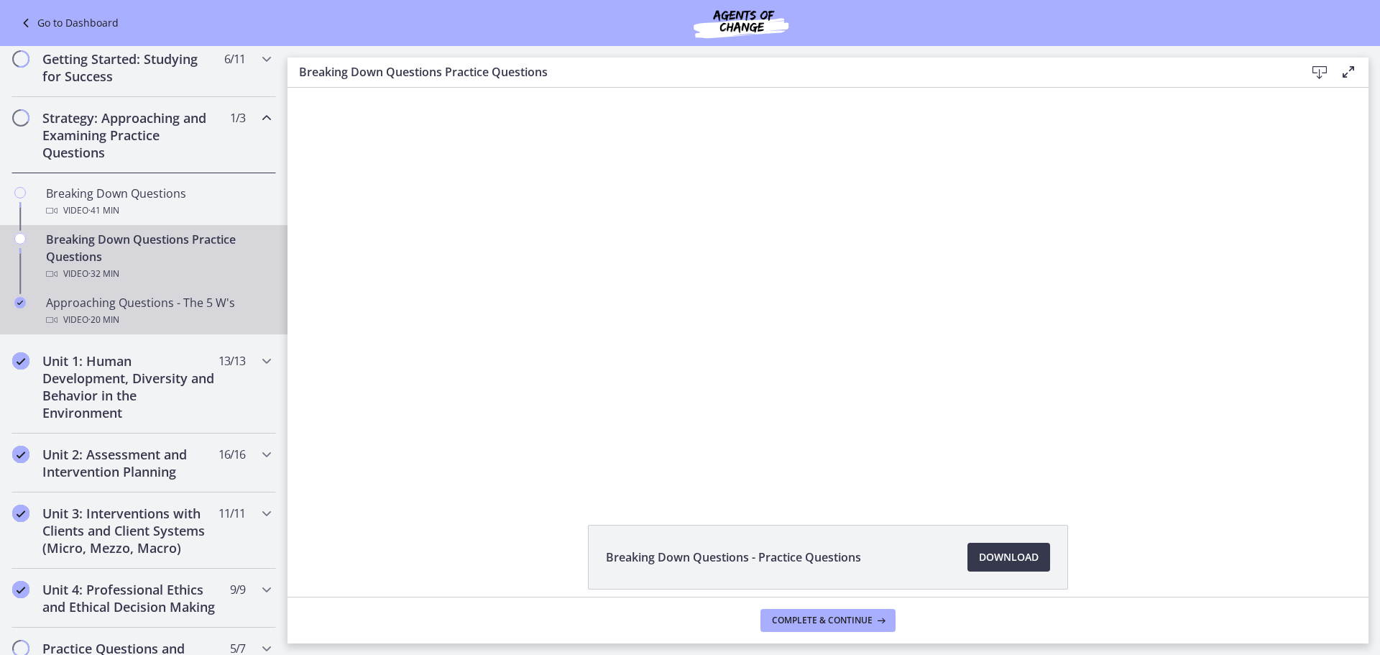
click at [60, 304] on div "Approaching Questions - The 5 W's Video · 20 min" at bounding box center [158, 311] width 224 height 35
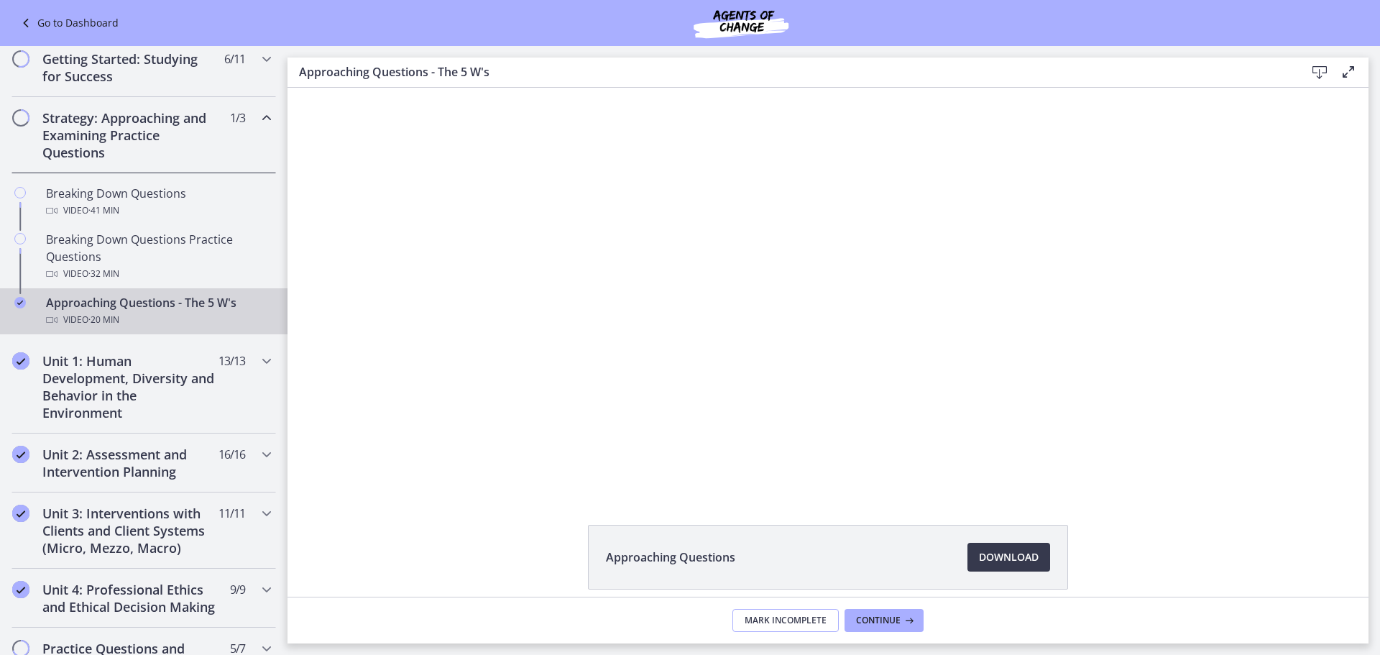
click at [790, 617] on span "Mark Incomplete" at bounding box center [786, 621] width 82 height 12
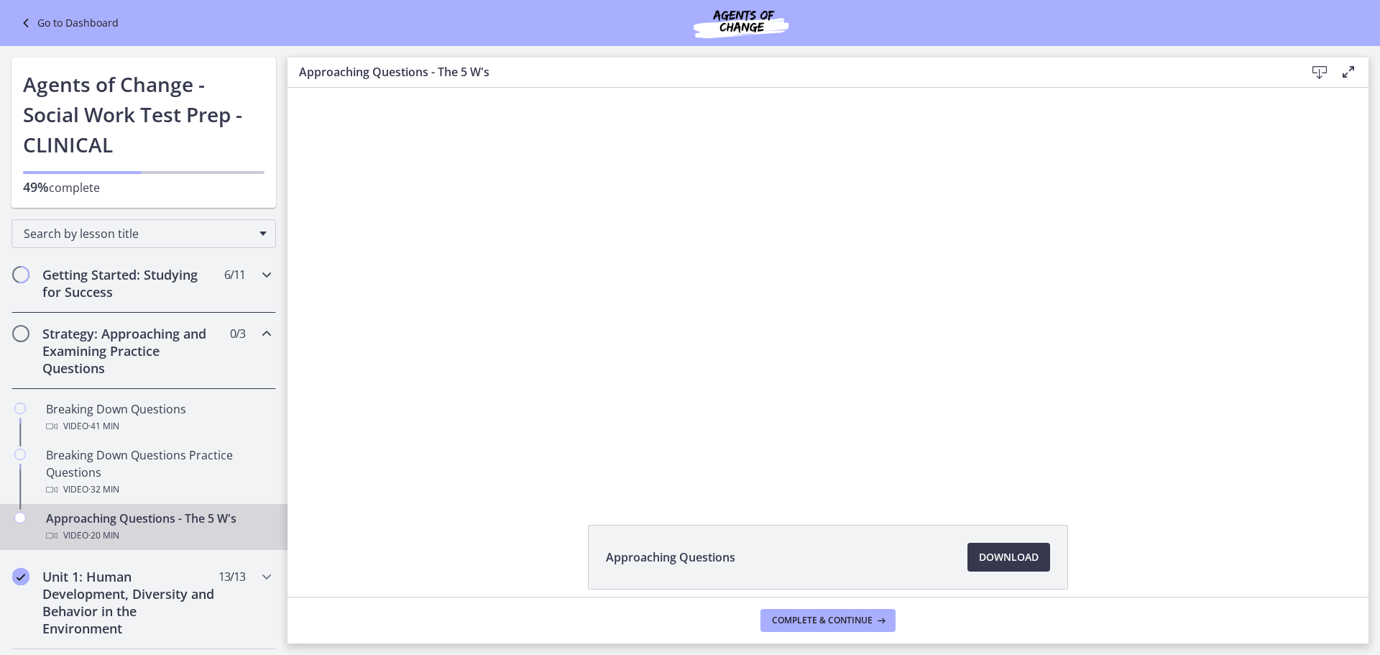
click at [118, 294] on h2 "Getting Started: Studying for Success" at bounding box center [129, 283] width 175 height 35
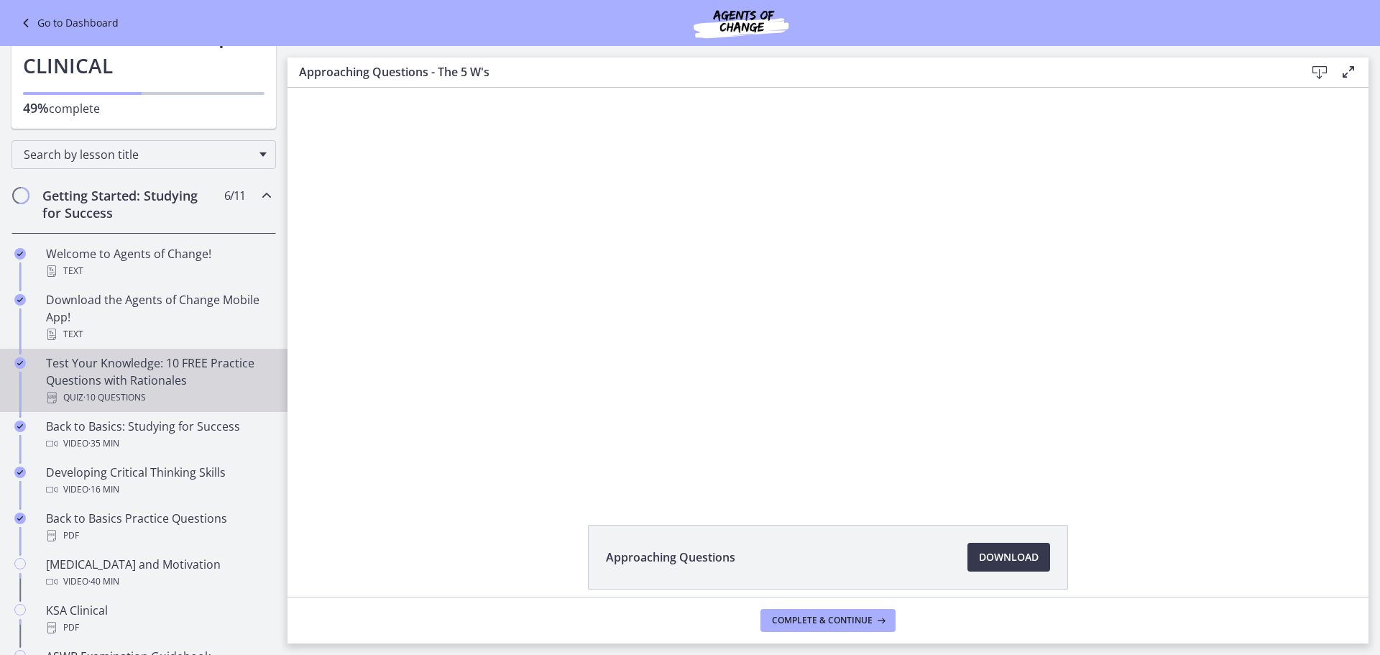
scroll to position [288, 0]
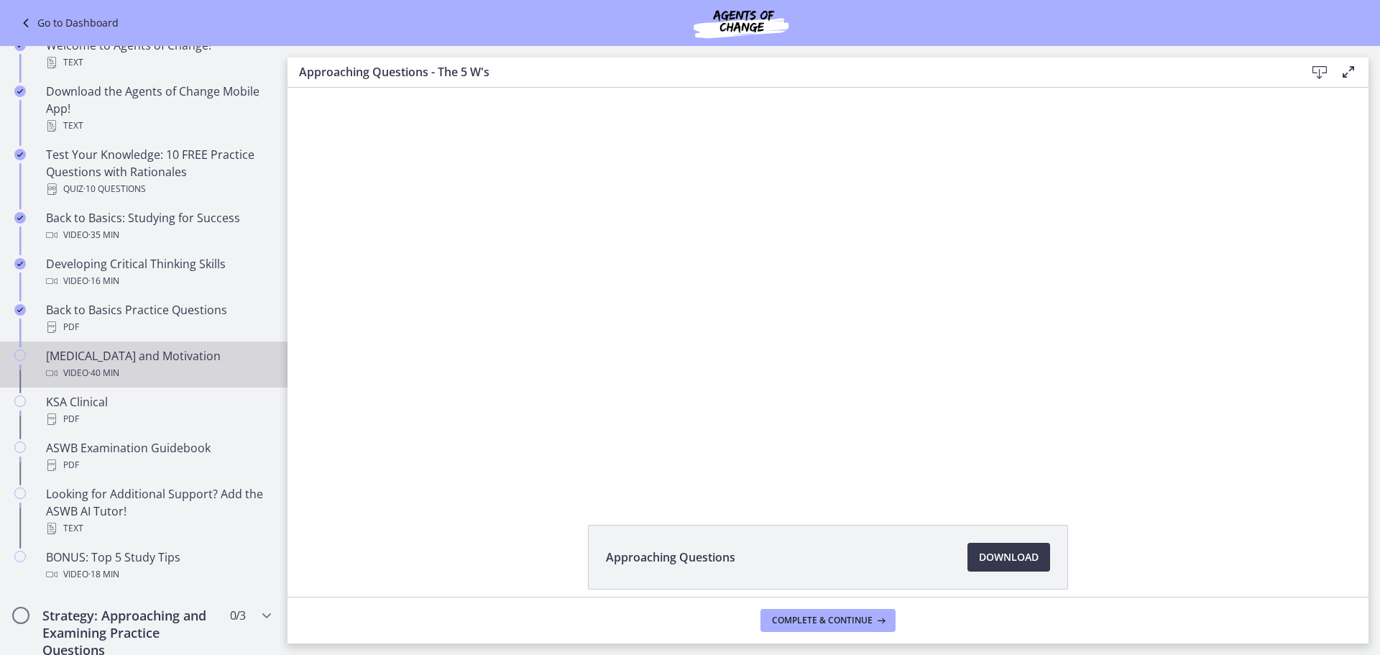
click at [130, 359] on div "[MEDICAL_DATA] and Motivation Video · 40 min" at bounding box center [158, 364] width 224 height 35
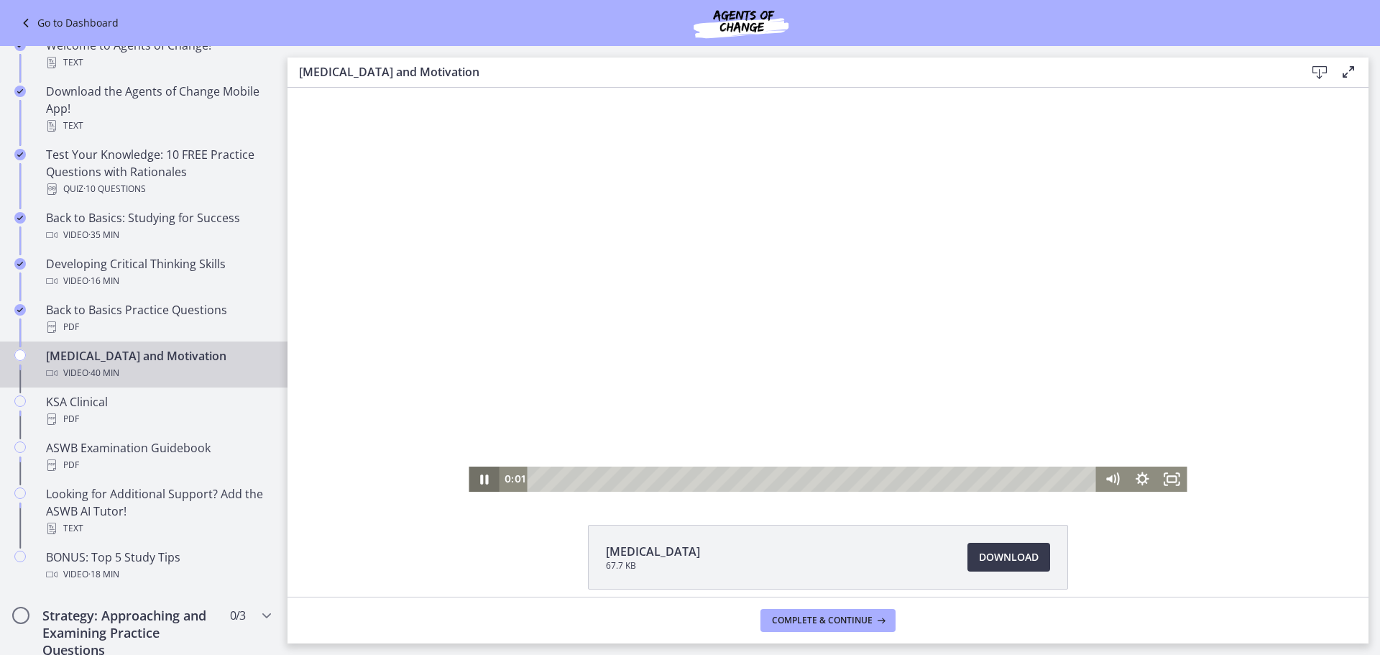
click at [482, 481] on icon "Pause" at bounding box center [484, 478] width 8 height 9
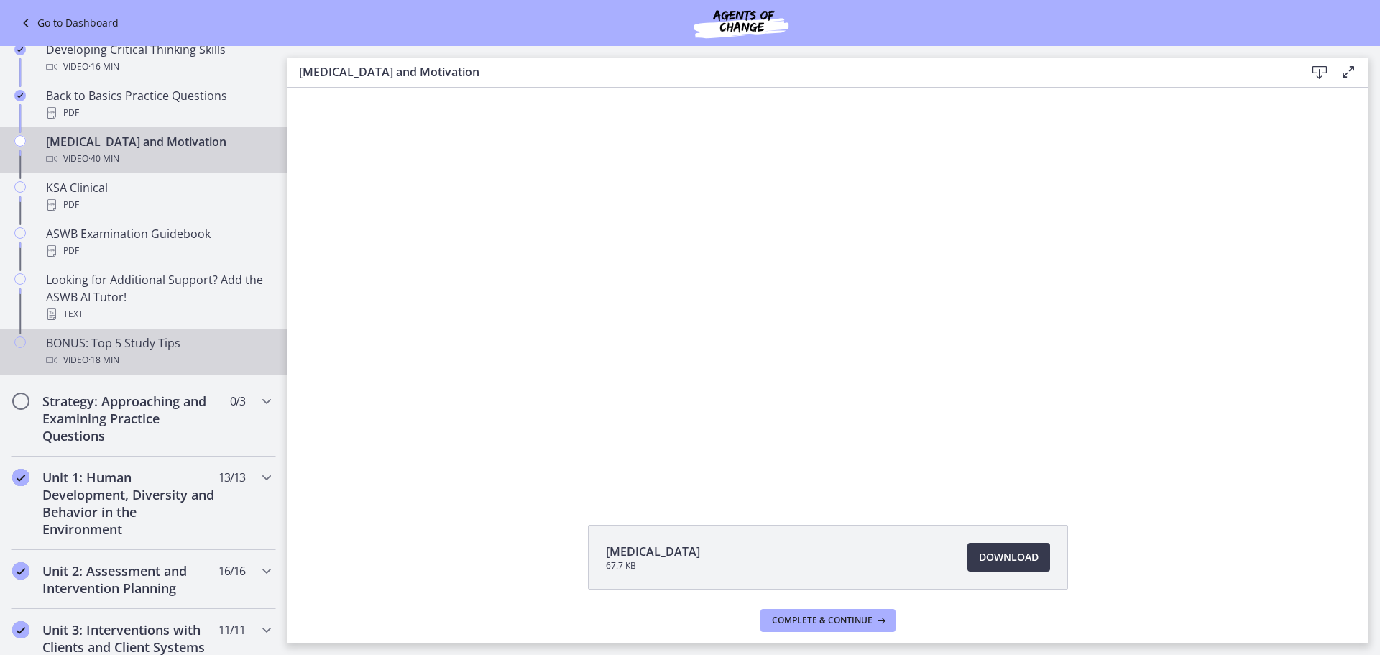
scroll to position [503, 0]
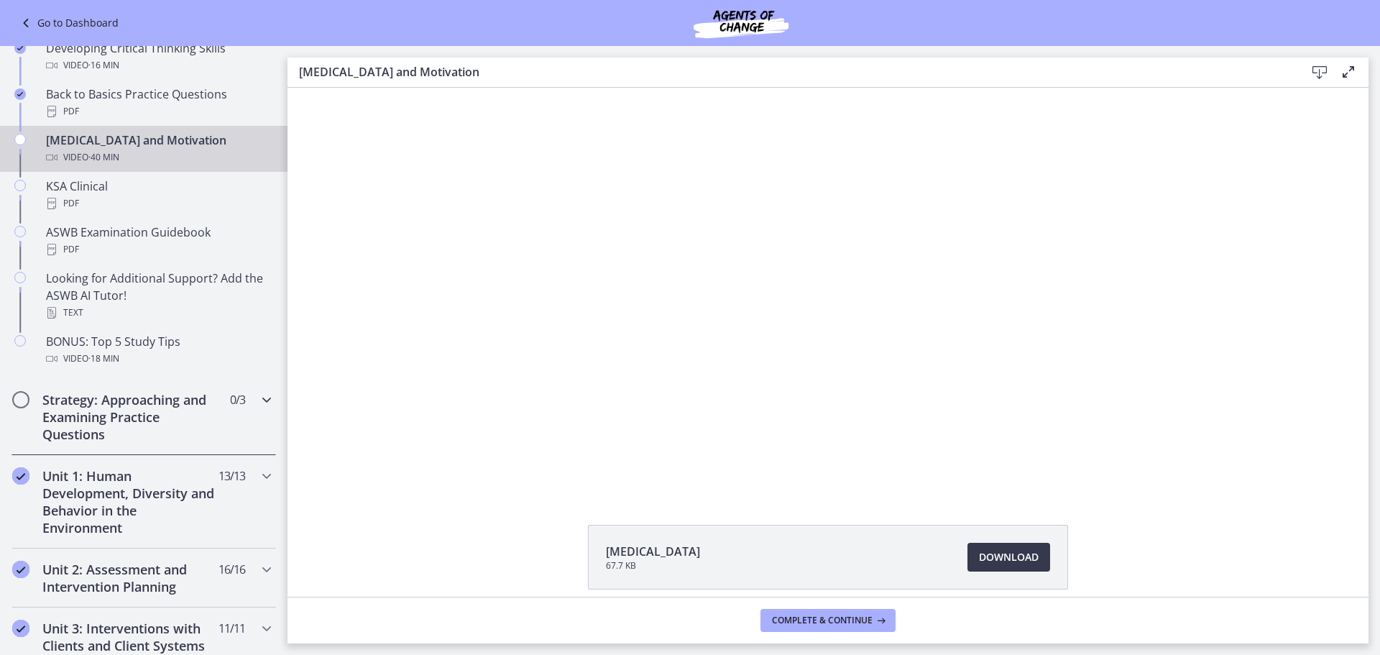
click at [258, 403] on icon "Chapters" at bounding box center [266, 399] width 17 height 17
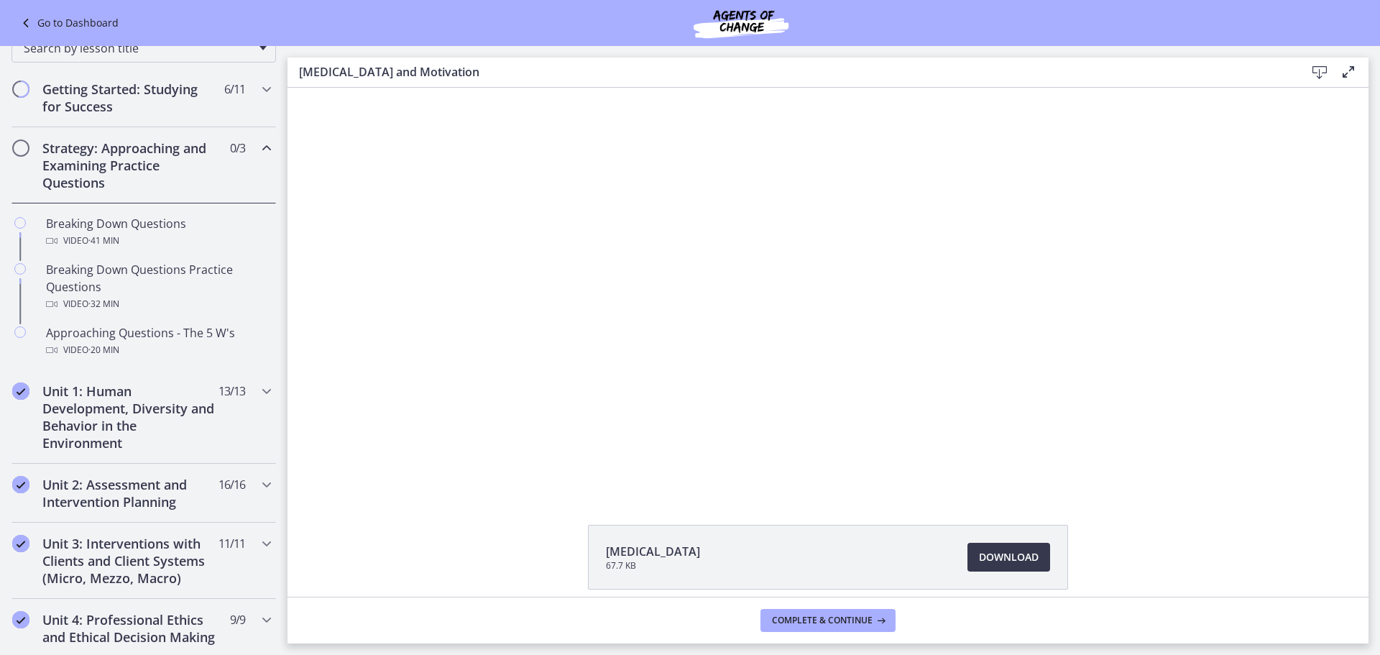
scroll to position [144, 0]
